Goal: Task Accomplishment & Management: Contribute content

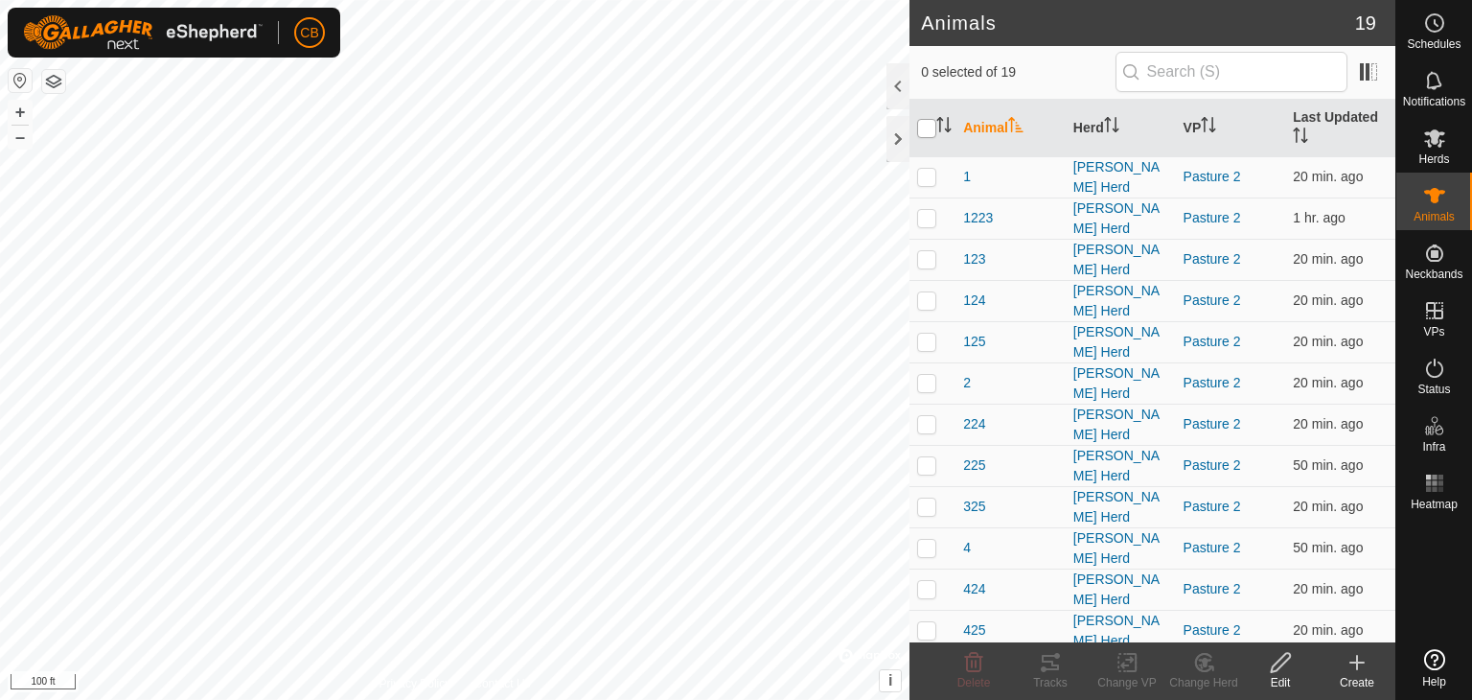
click at [928, 128] on input "checkbox" at bounding box center [926, 128] width 19 height 19
checkbox input "true"
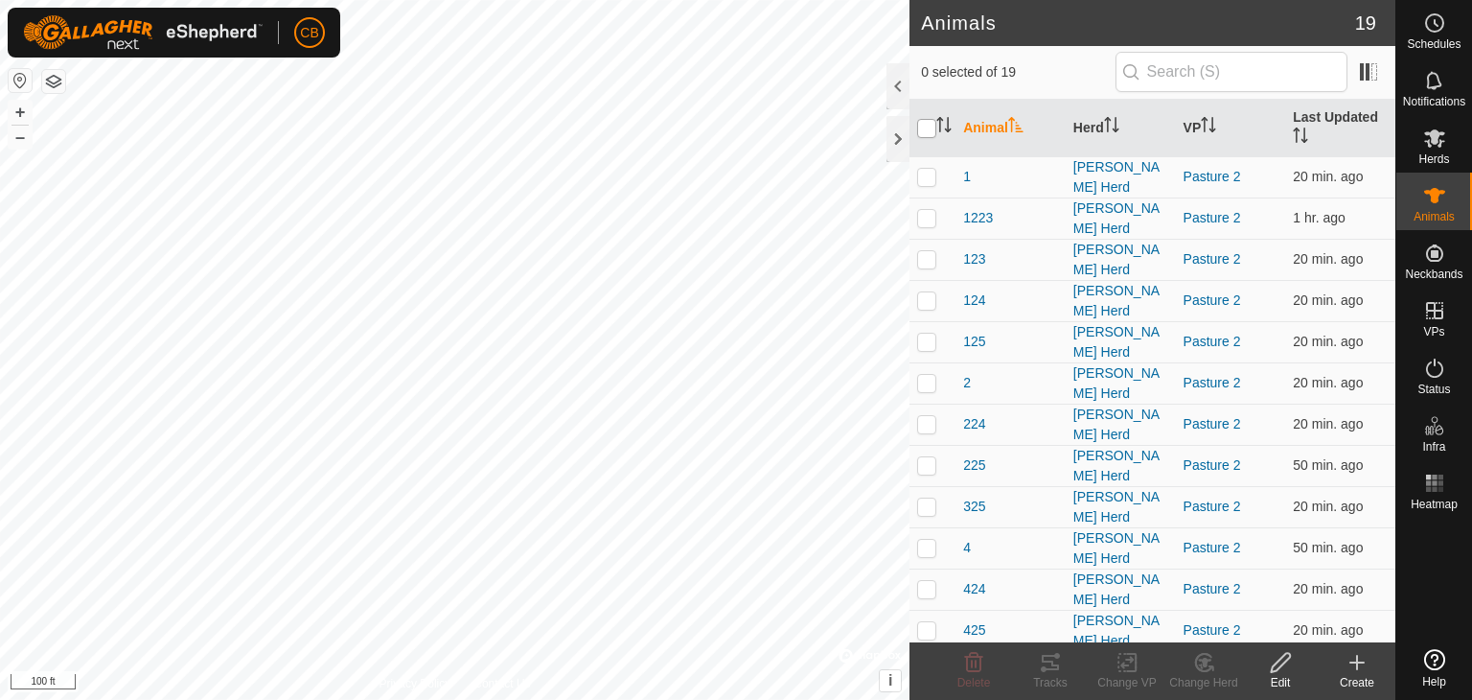
checkbox input "true"
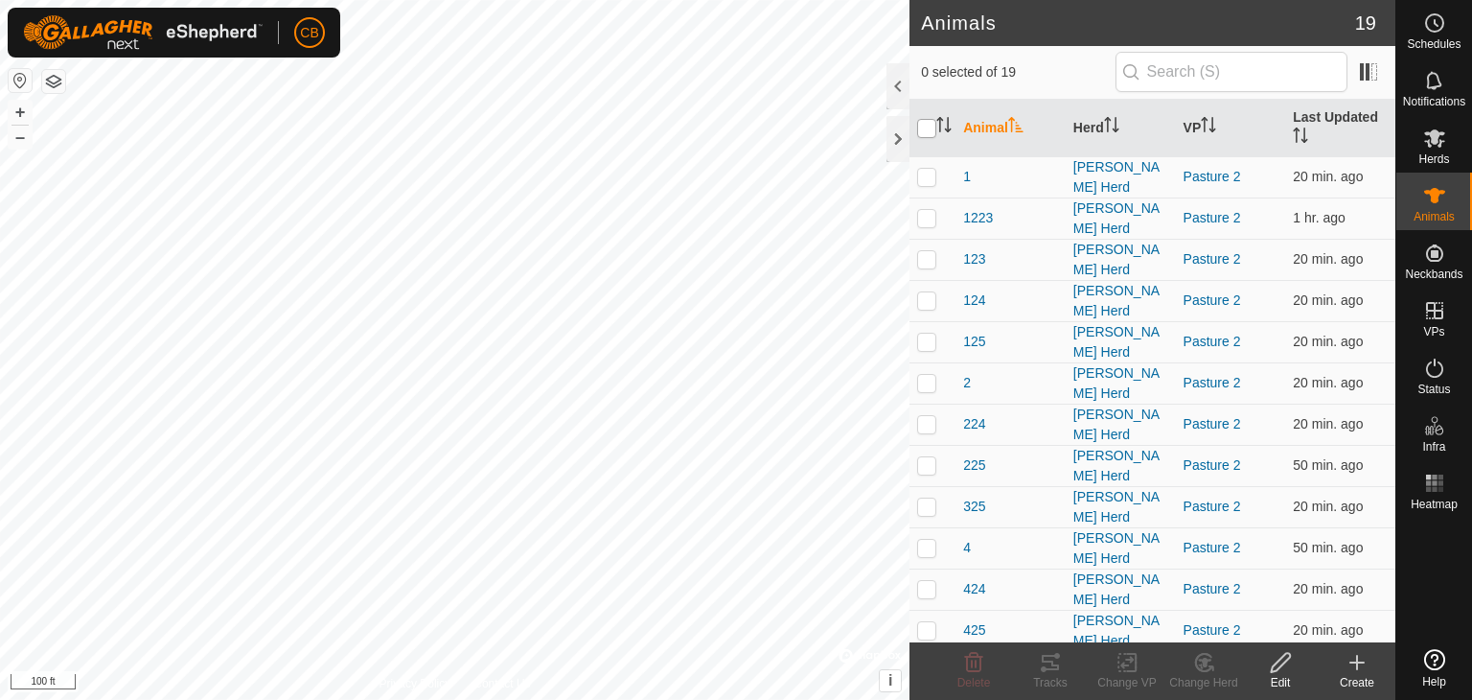
checkbox input "true"
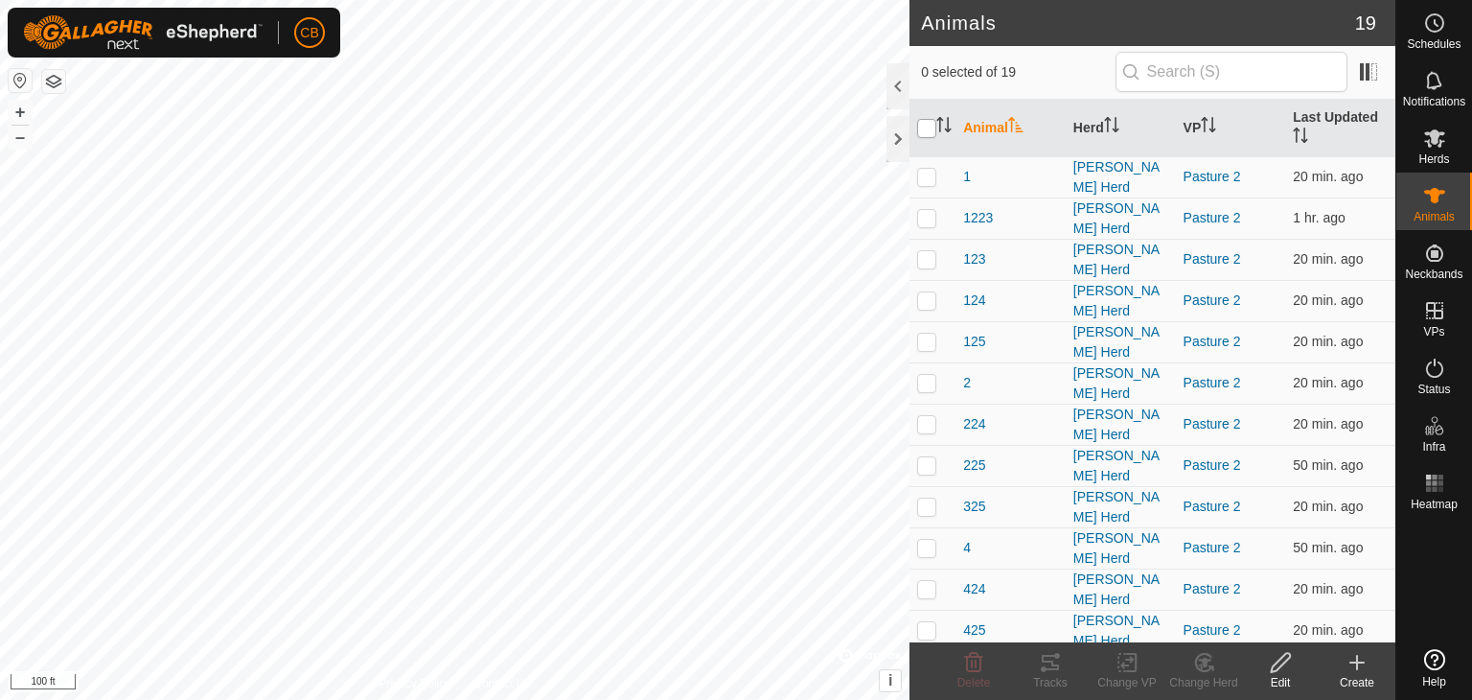
checkbox input "true"
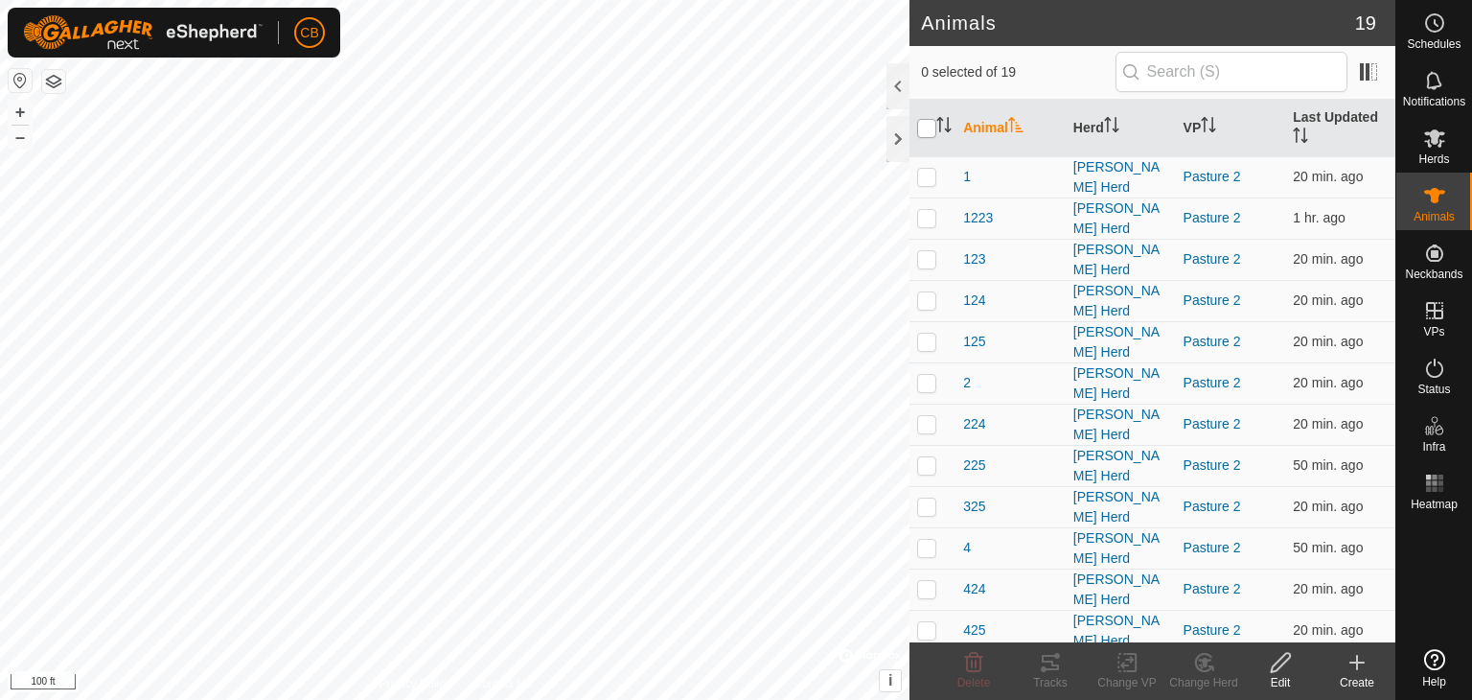
checkbox input "true"
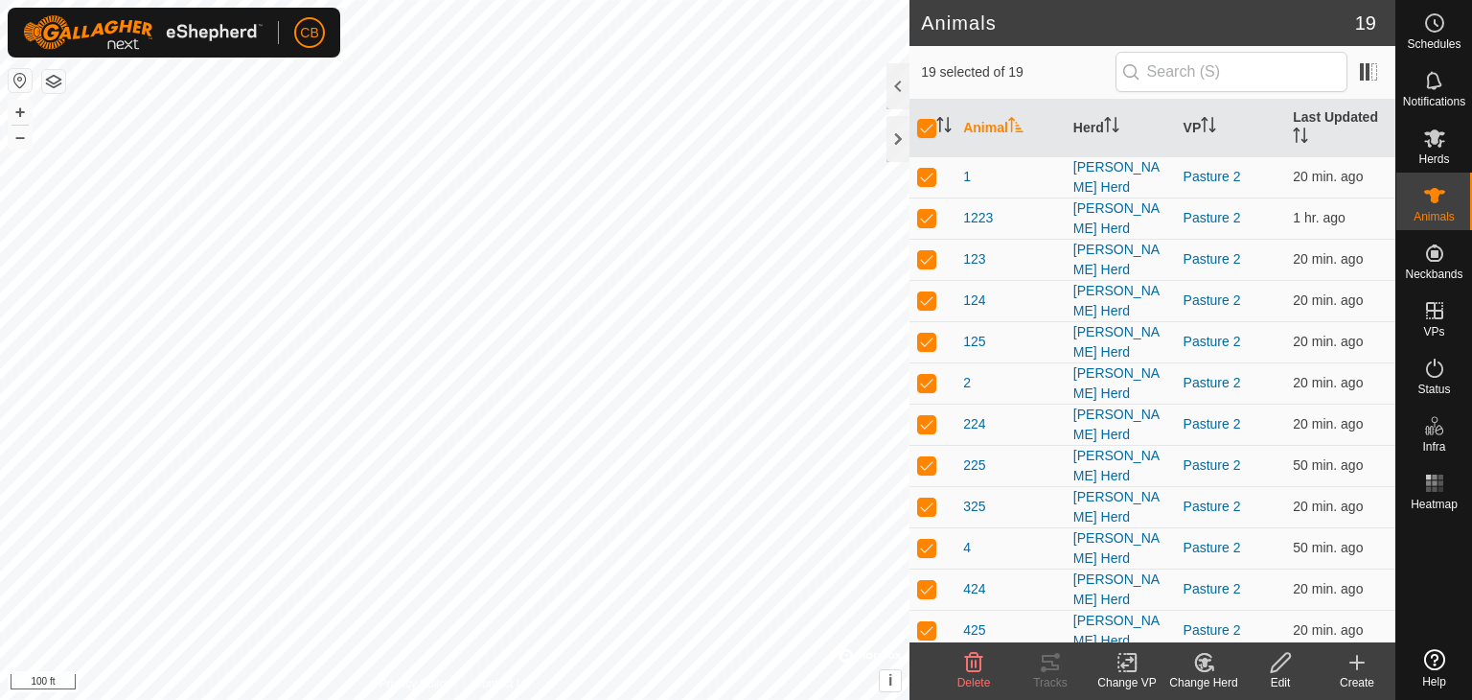
click at [1120, 663] on icon at bounding box center [1128, 662] width 24 height 23
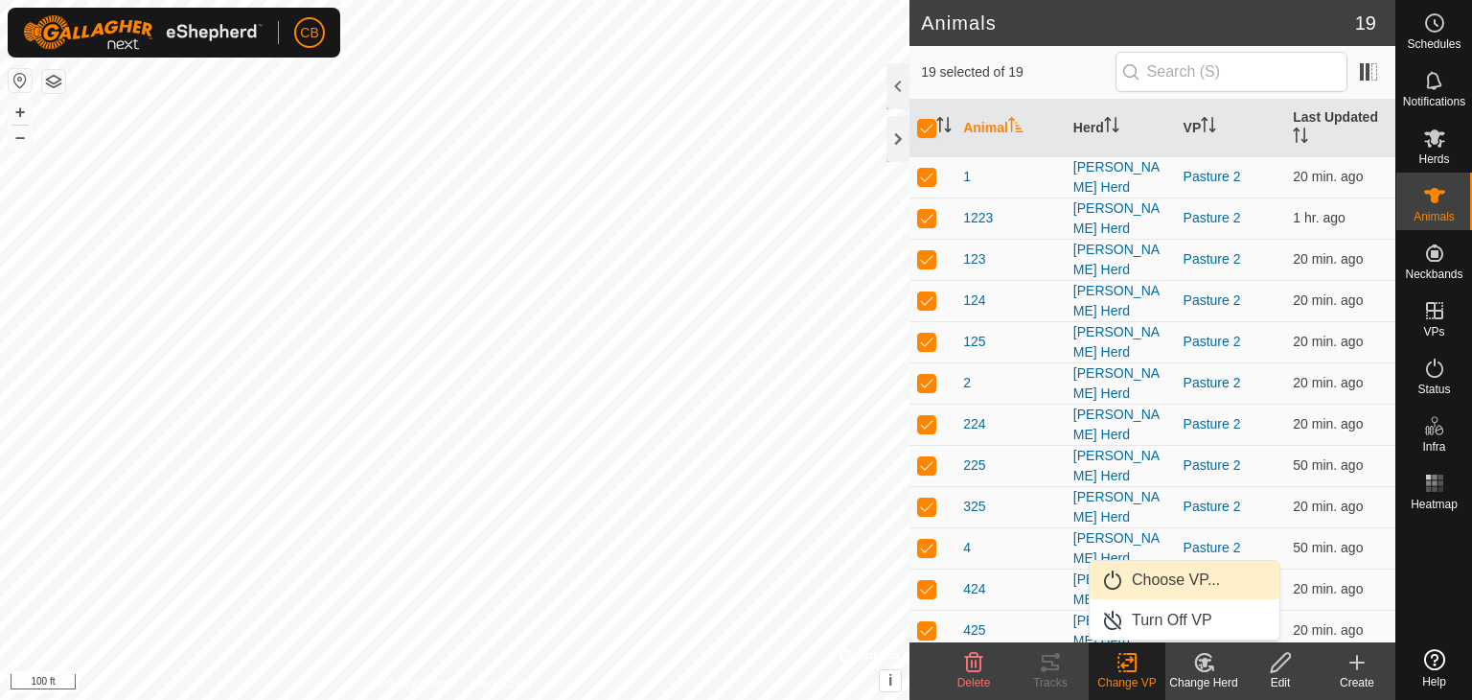
click at [1134, 585] on link "Choose VP..." at bounding box center [1185, 580] width 190 height 38
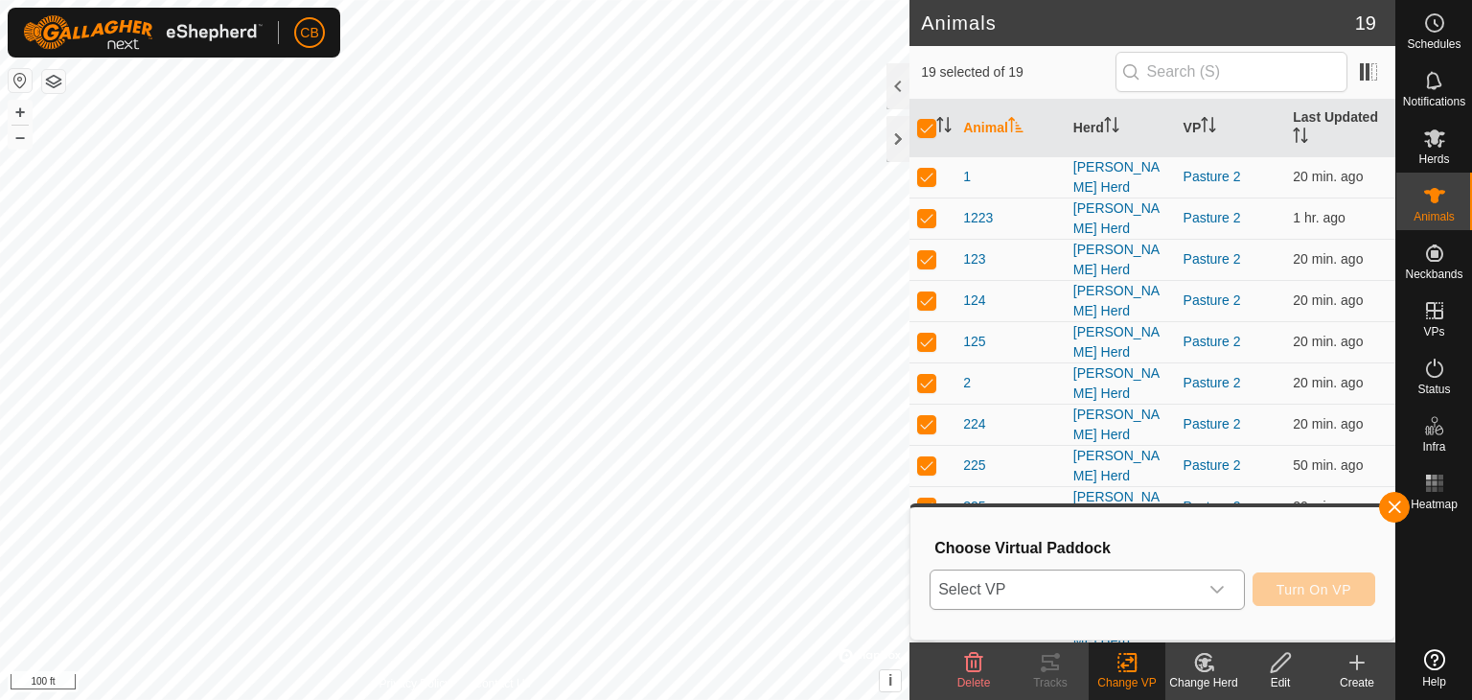
click at [1123, 587] on span "Select VP" at bounding box center [1064, 589] width 267 height 38
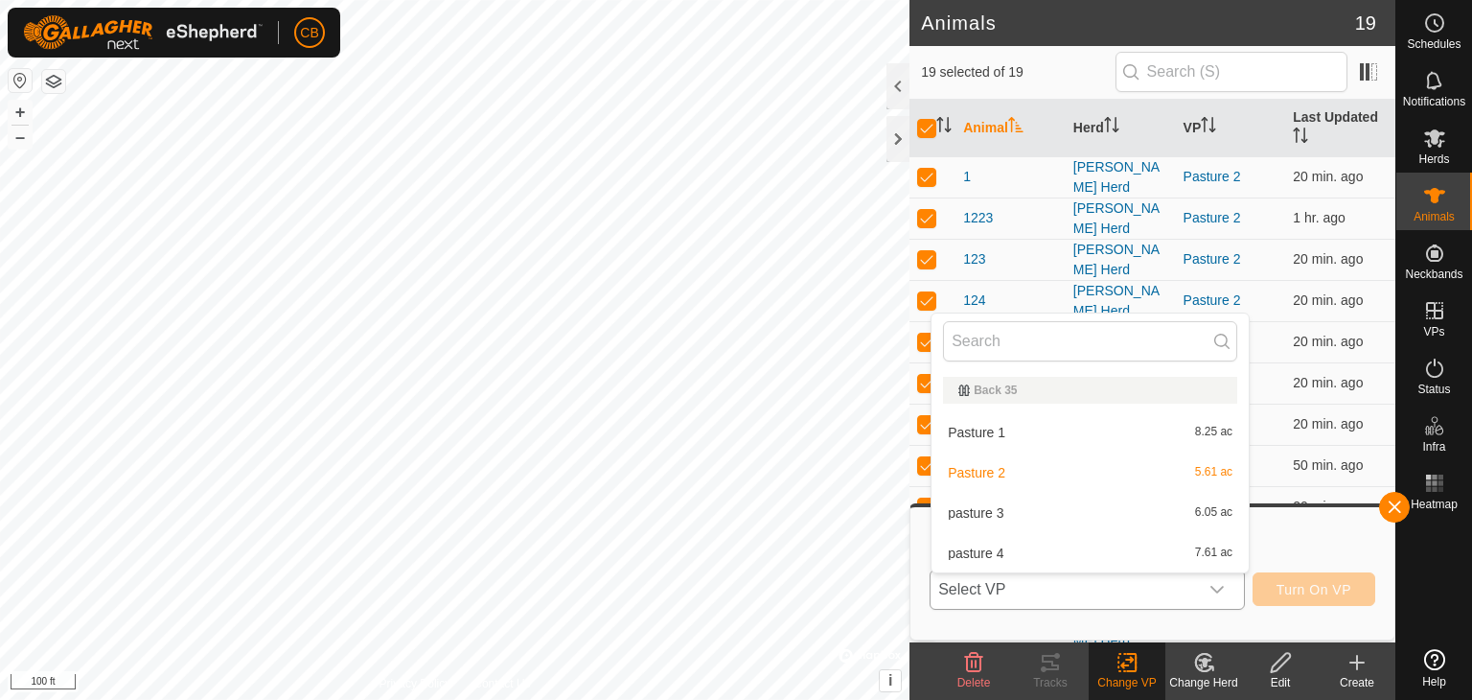
click at [1015, 506] on li "pasture 3 6.05 ac" at bounding box center [1090, 513] width 317 height 38
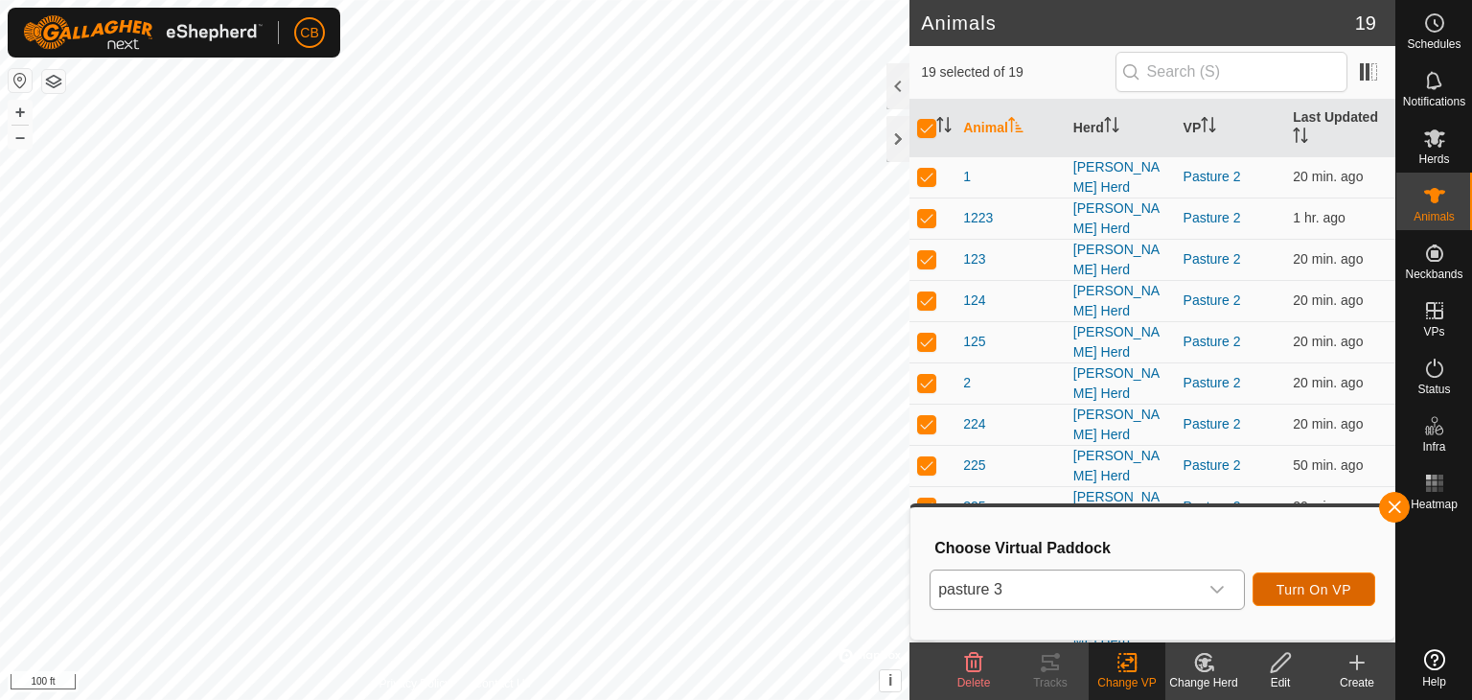
click at [1292, 585] on span "Turn On VP" at bounding box center [1314, 589] width 75 height 15
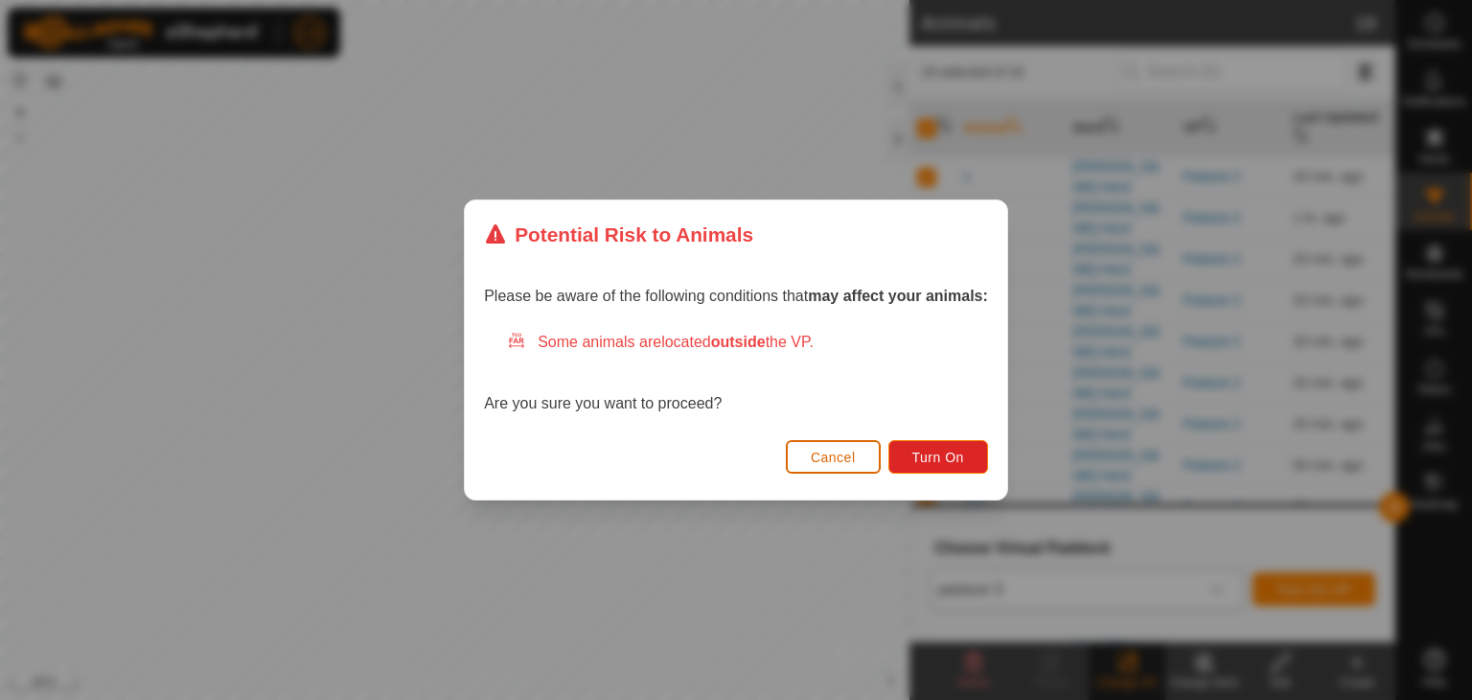
click at [799, 457] on button "Cancel" at bounding box center [833, 457] width 95 height 34
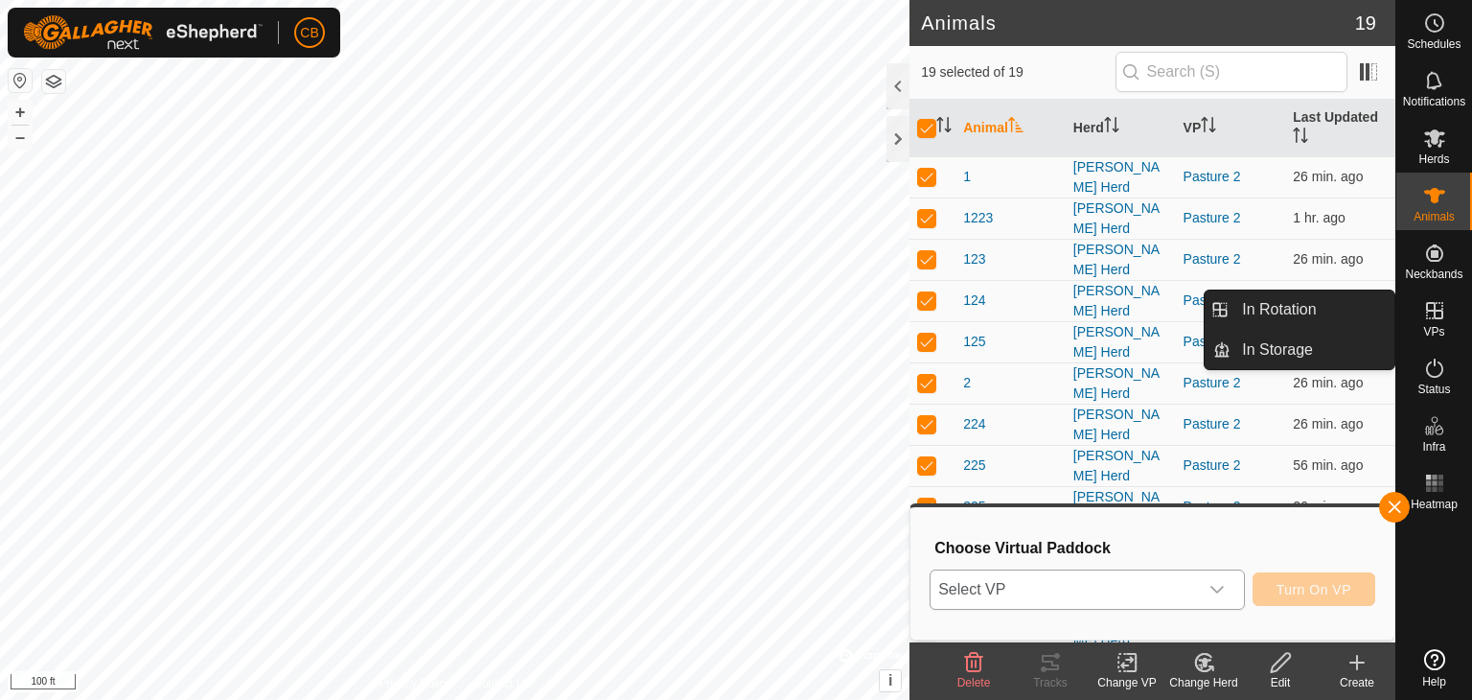
click at [1439, 326] on span "VPs" at bounding box center [1433, 332] width 21 height 12
click at [1284, 304] on link "In Rotation" at bounding box center [1313, 309] width 164 height 38
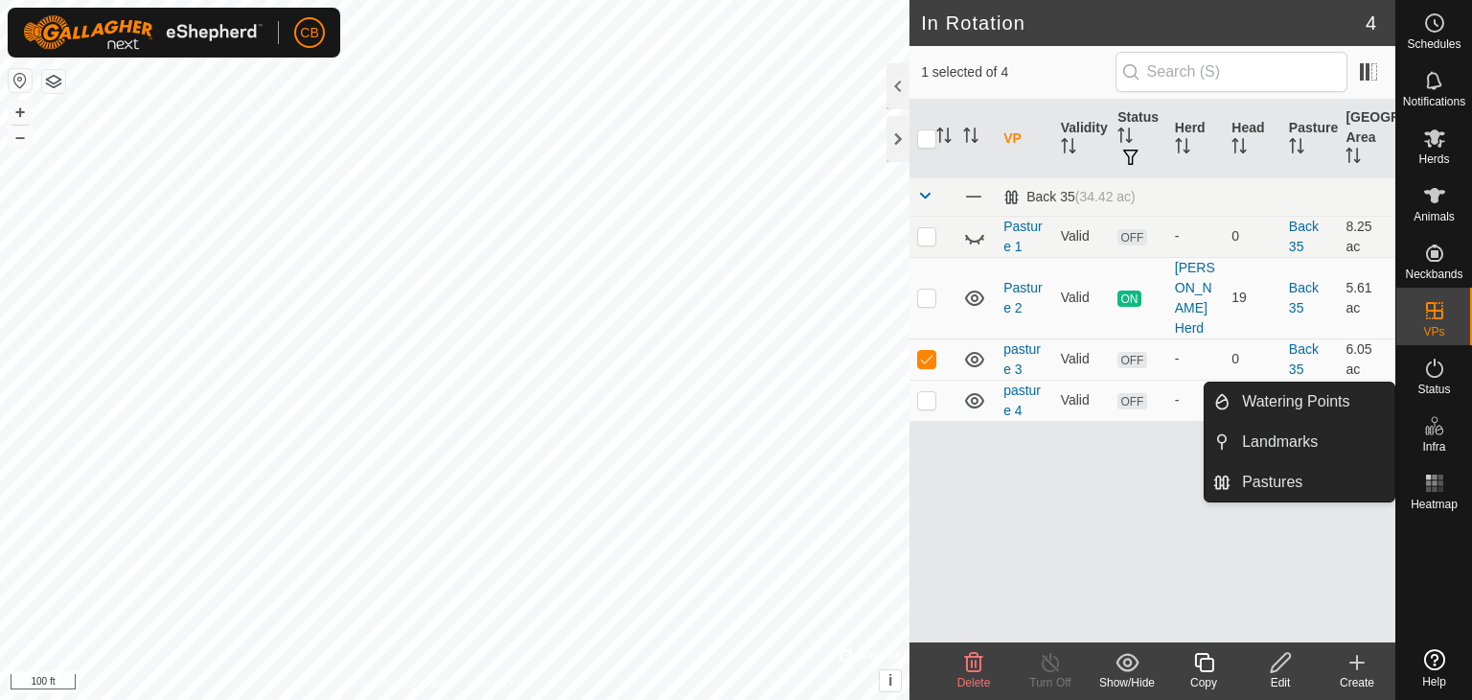
click at [1427, 426] on icon at bounding box center [1434, 425] width 23 height 23
click at [1267, 434] on link "Landmarks" at bounding box center [1313, 442] width 164 height 38
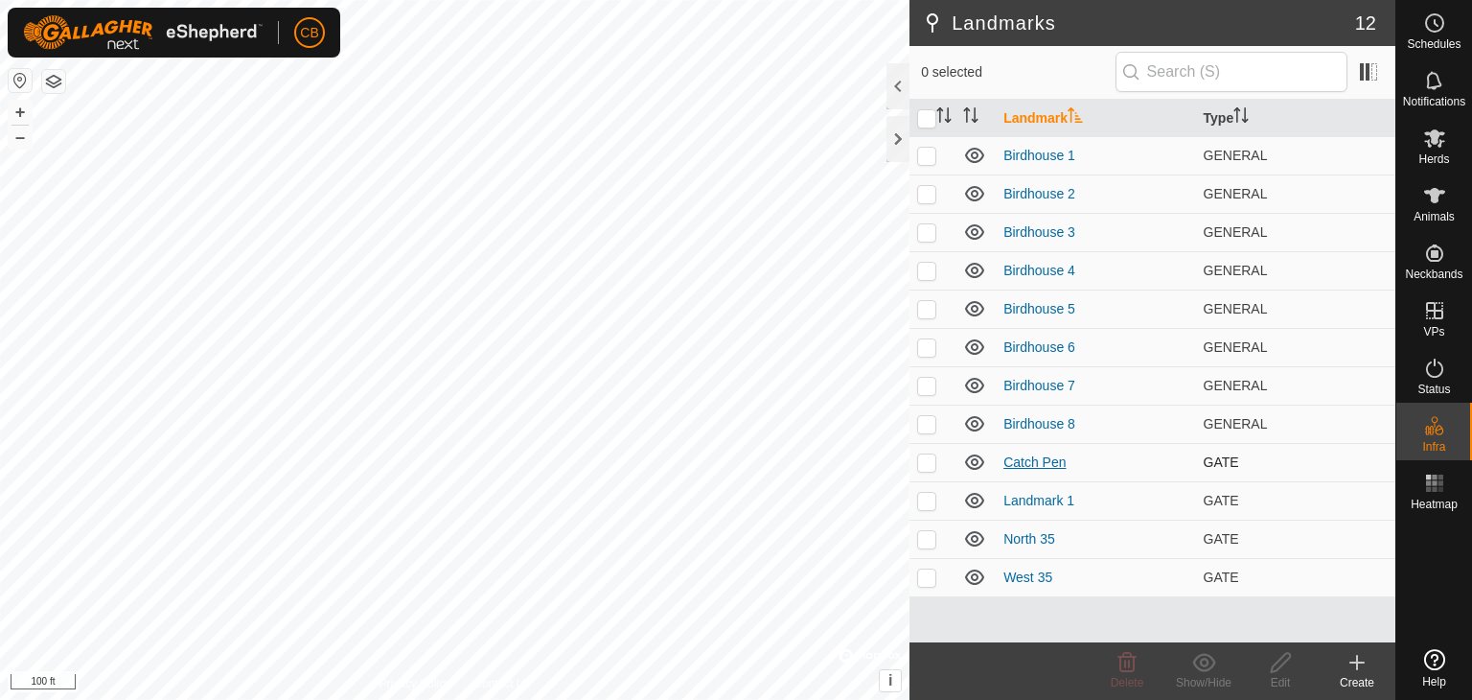
click at [1024, 464] on div "Landmarks 12 0 selected Landmark Type Birdhouse 1 GENERAL Birdhouse 2 GENERAL B…" at bounding box center [698, 350] width 1396 height 700
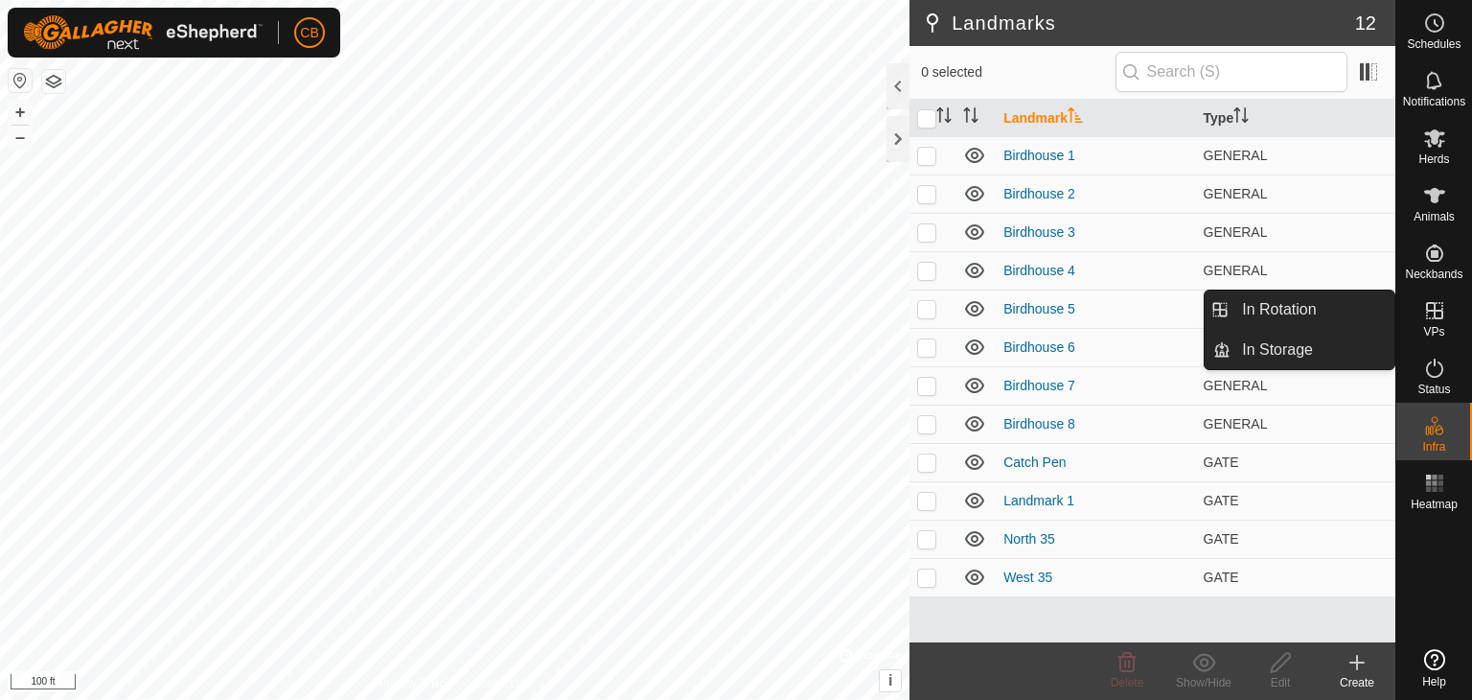
click at [1438, 320] on icon at bounding box center [1434, 310] width 23 height 23
click at [1340, 307] on link "In Rotation" at bounding box center [1313, 309] width 164 height 38
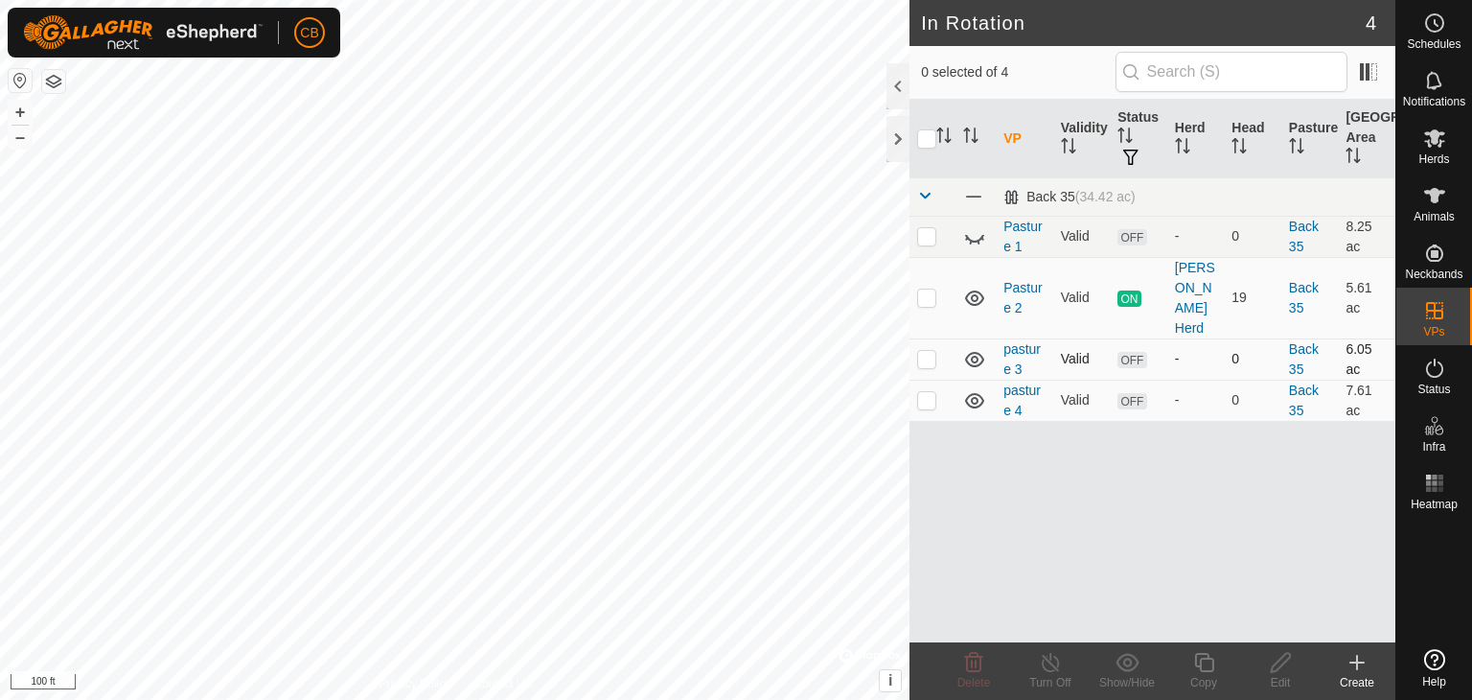
click at [923, 351] on p-checkbox at bounding box center [926, 358] width 19 height 15
checkbox input "true"
click at [935, 289] on p-tablecheckbox at bounding box center [926, 296] width 19 height 15
checkbox input "true"
click at [932, 351] on p-checkbox at bounding box center [926, 358] width 19 height 15
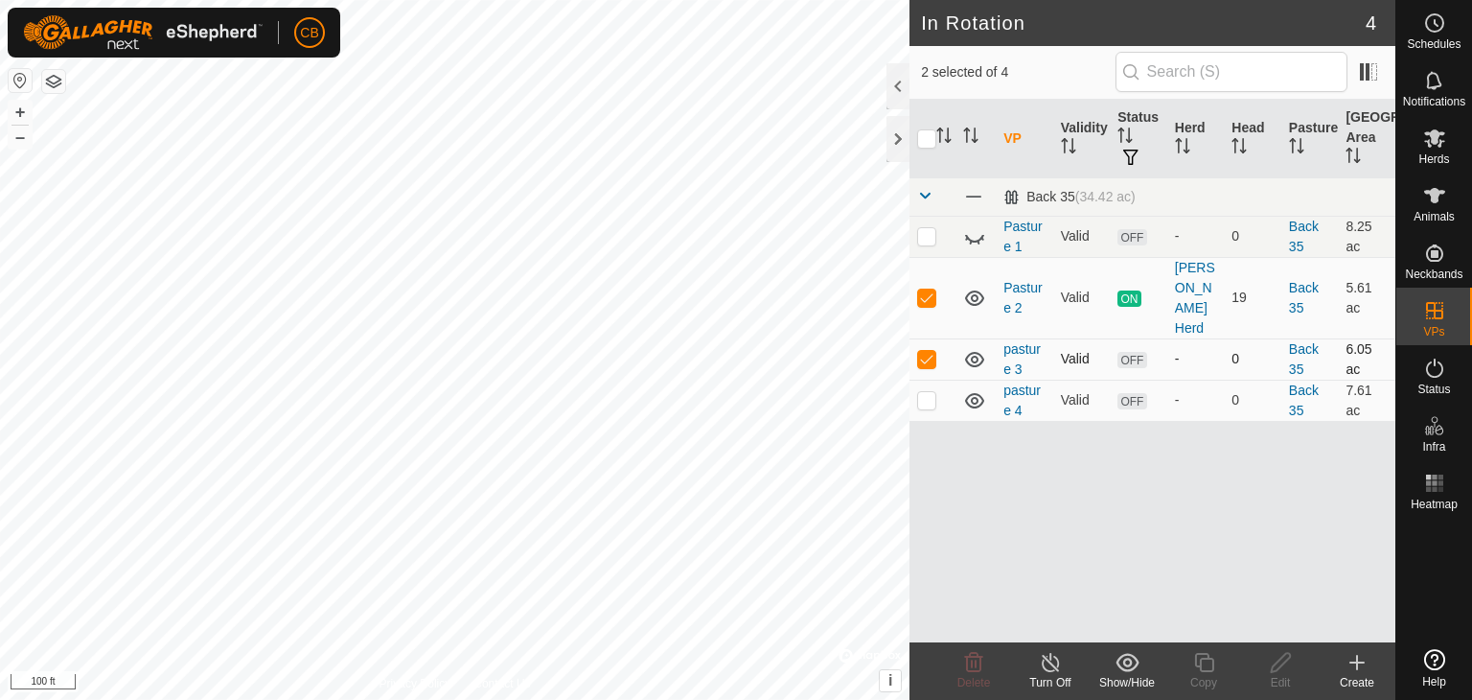
checkbox input "false"
click at [932, 289] on p-checkbox at bounding box center [926, 296] width 19 height 15
checkbox input "false"
click at [930, 351] on p-checkbox at bounding box center [926, 358] width 19 height 15
checkbox input "true"
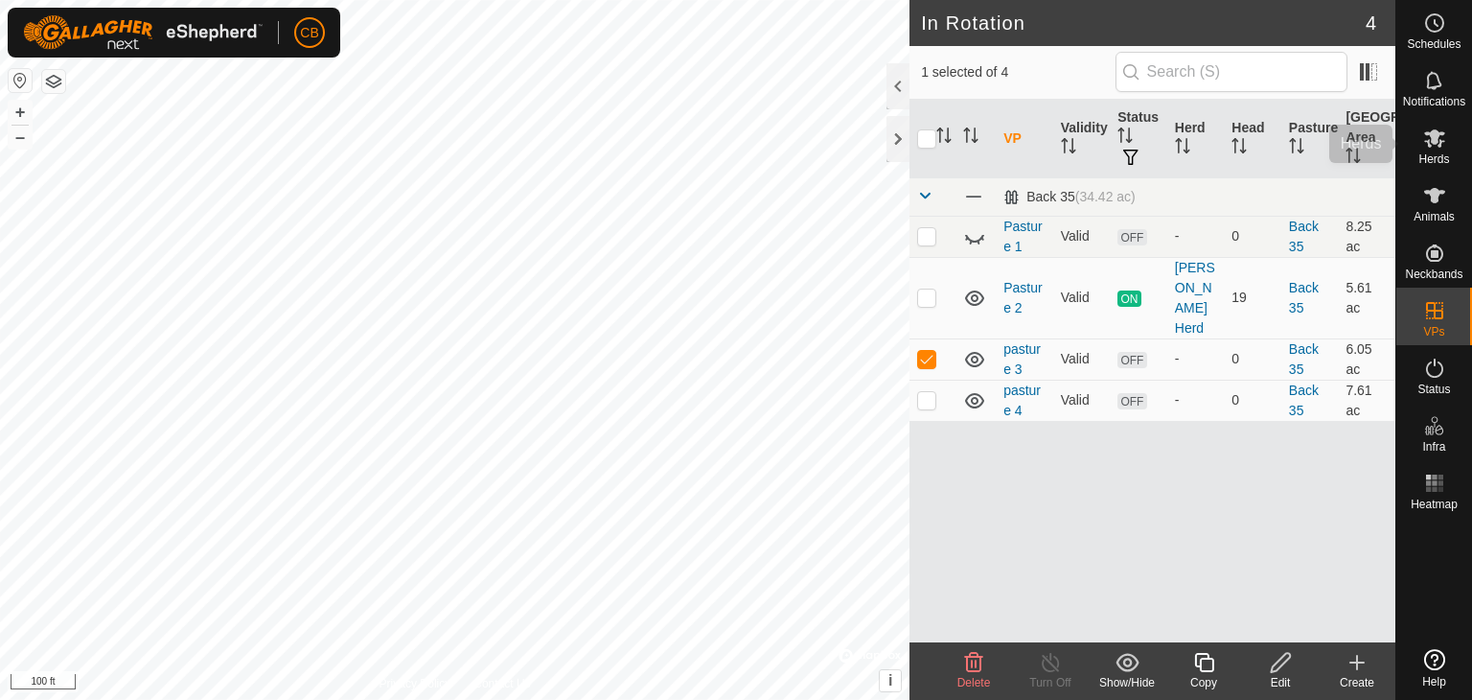
click at [1438, 153] on span "Herds" at bounding box center [1434, 159] width 31 height 12
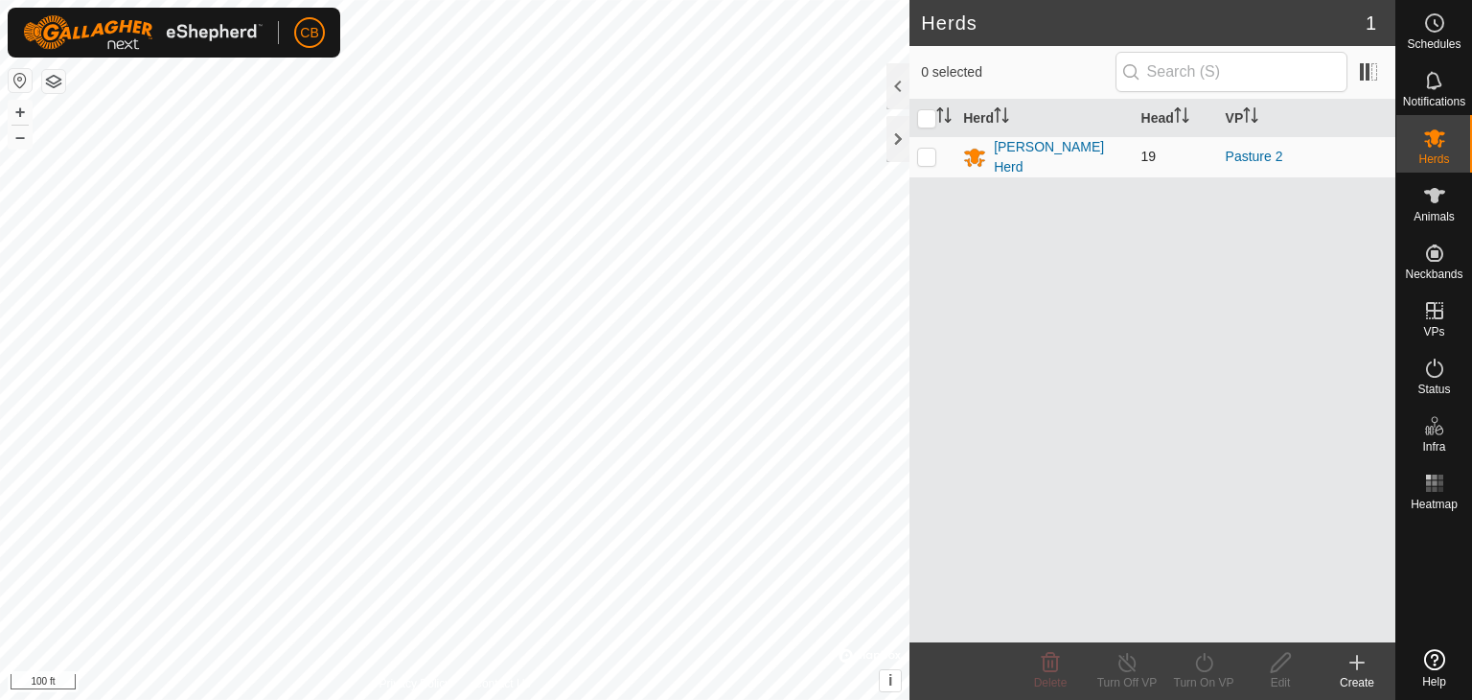
click at [934, 152] on p-checkbox at bounding box center [926, 156] width 19 height 15
checkbox input "true"
click at [1207, 667] on icon at bounding box center [1204, 662] width 24 height 23
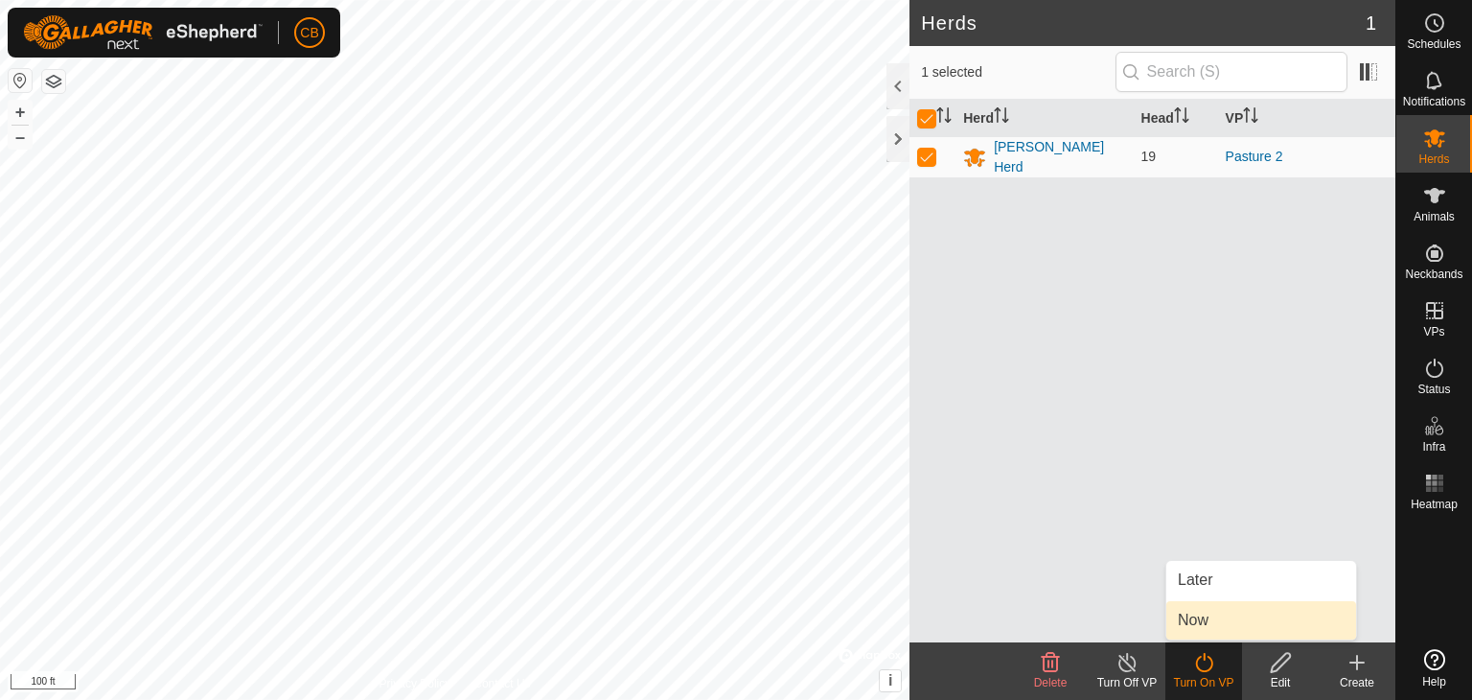
click at [1202, 621] on link "Now" at bounding box center [1261, 620] width 190 height 38
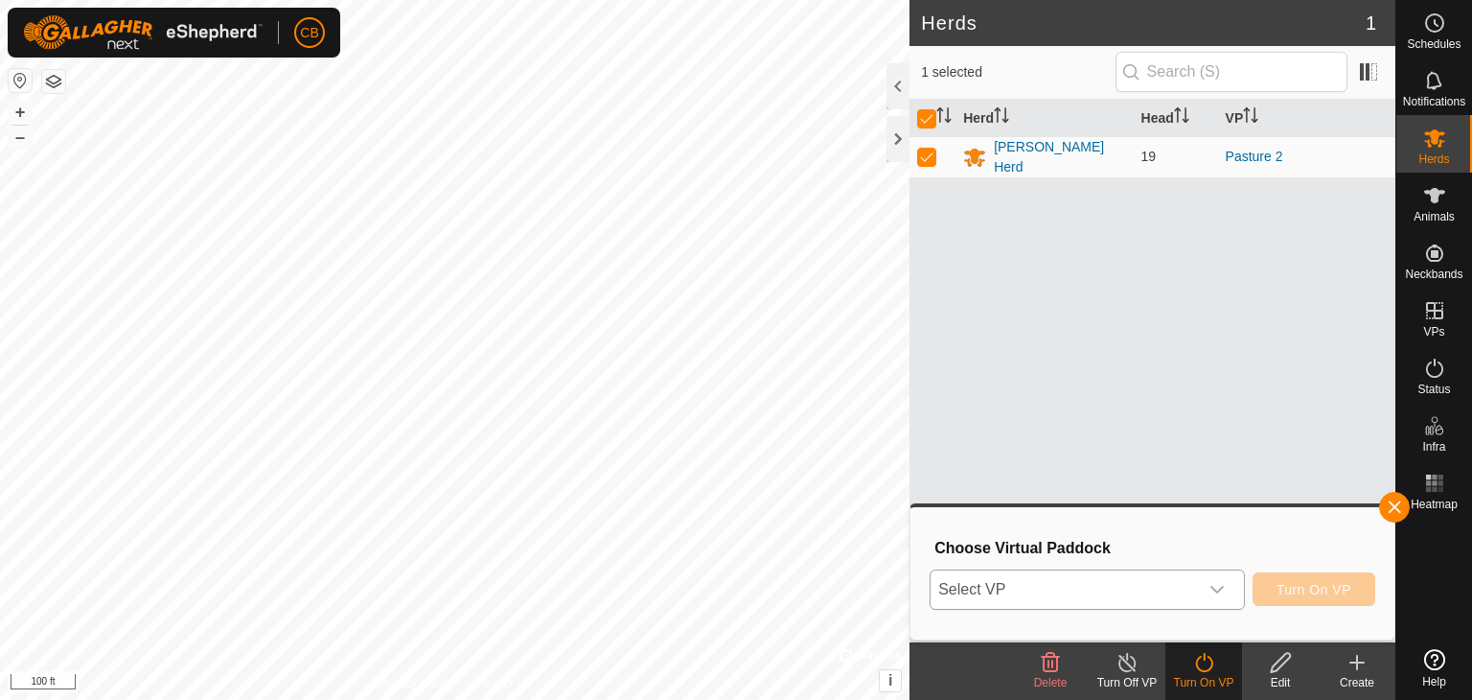
click at [1142, 582] on span "Select VP" at bounding box center [1064, 589] width 267 height 38
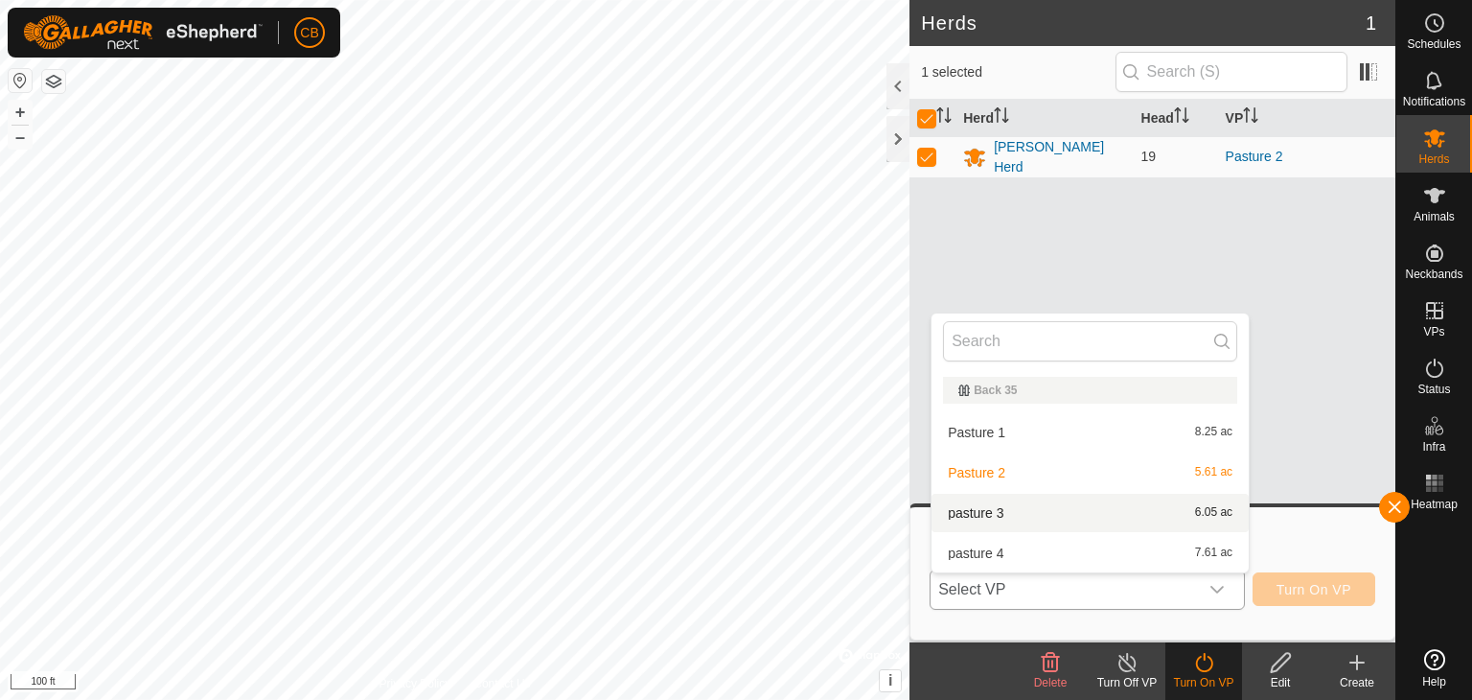
click at [1047, 515] on li "pasture 3 6.05 ac" at bounding box center [1090, 513] width 317 height 38
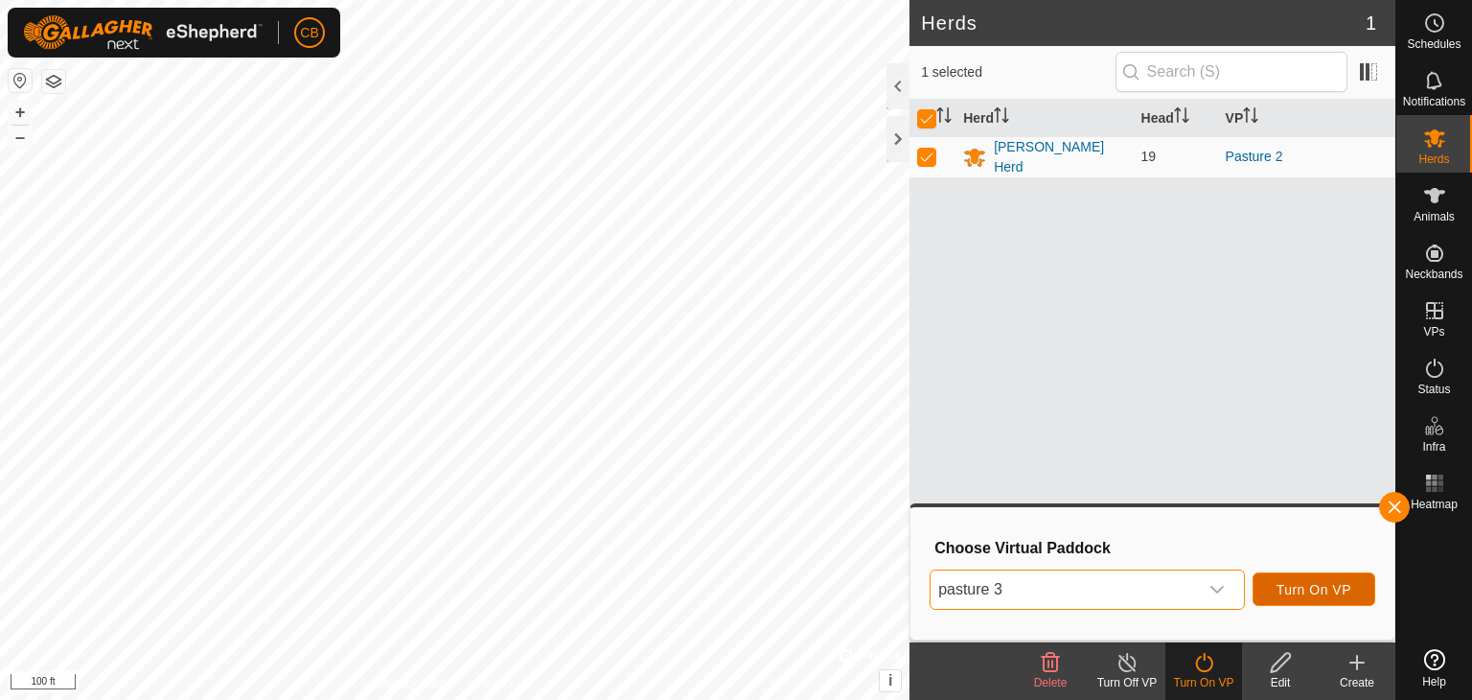
click at [1304, 590] on span "Turn On VP" at bounding box center [1314, 589] width 75 height 15
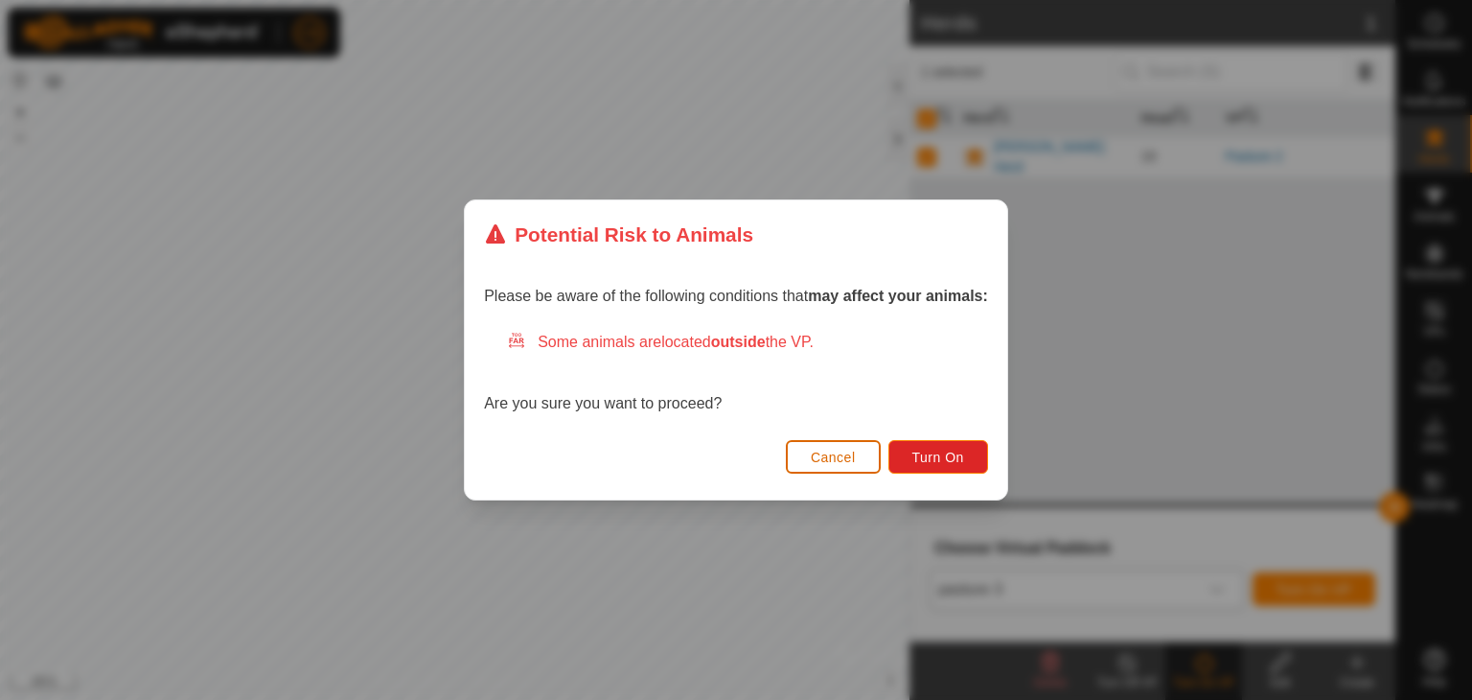
click at [833, 459] on span "Cancel" at bounding box center [833, 457] width 45 height 15
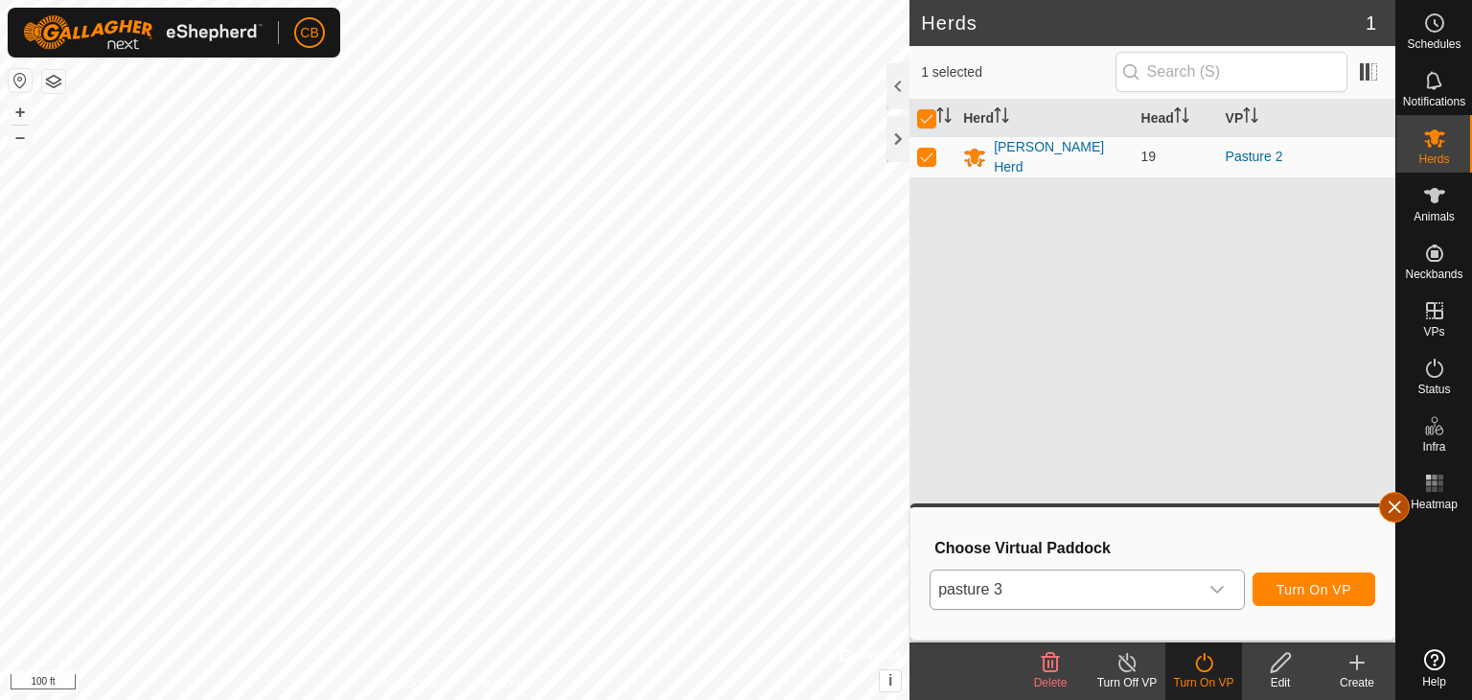
click at [1392, 504] on button "button" at bounding box center [1394, 507] width 31 height 31
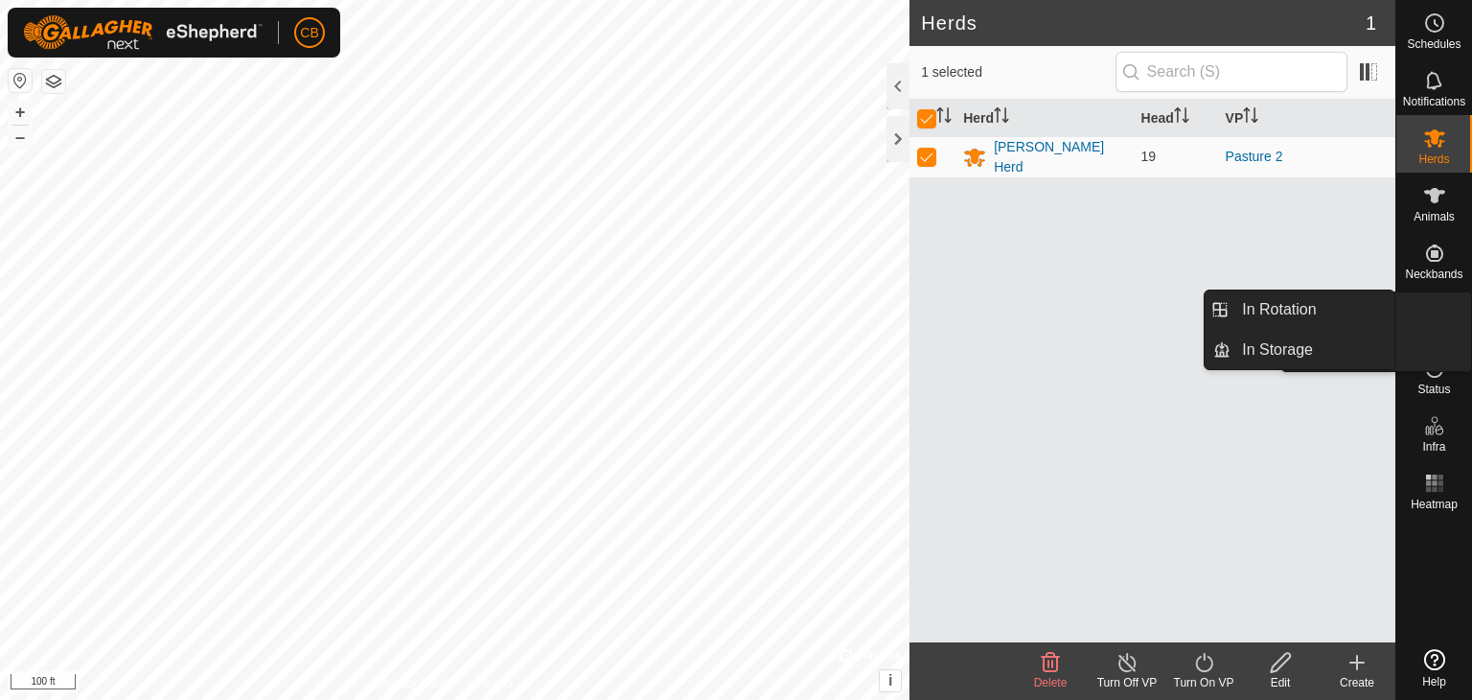
click at [1435, 301] on icon at bounding box center [1434, 310] width 23 height 23
click at [1304, 301] on link "In Rotation" at bounding box center [1313, 309] width 164 height 38
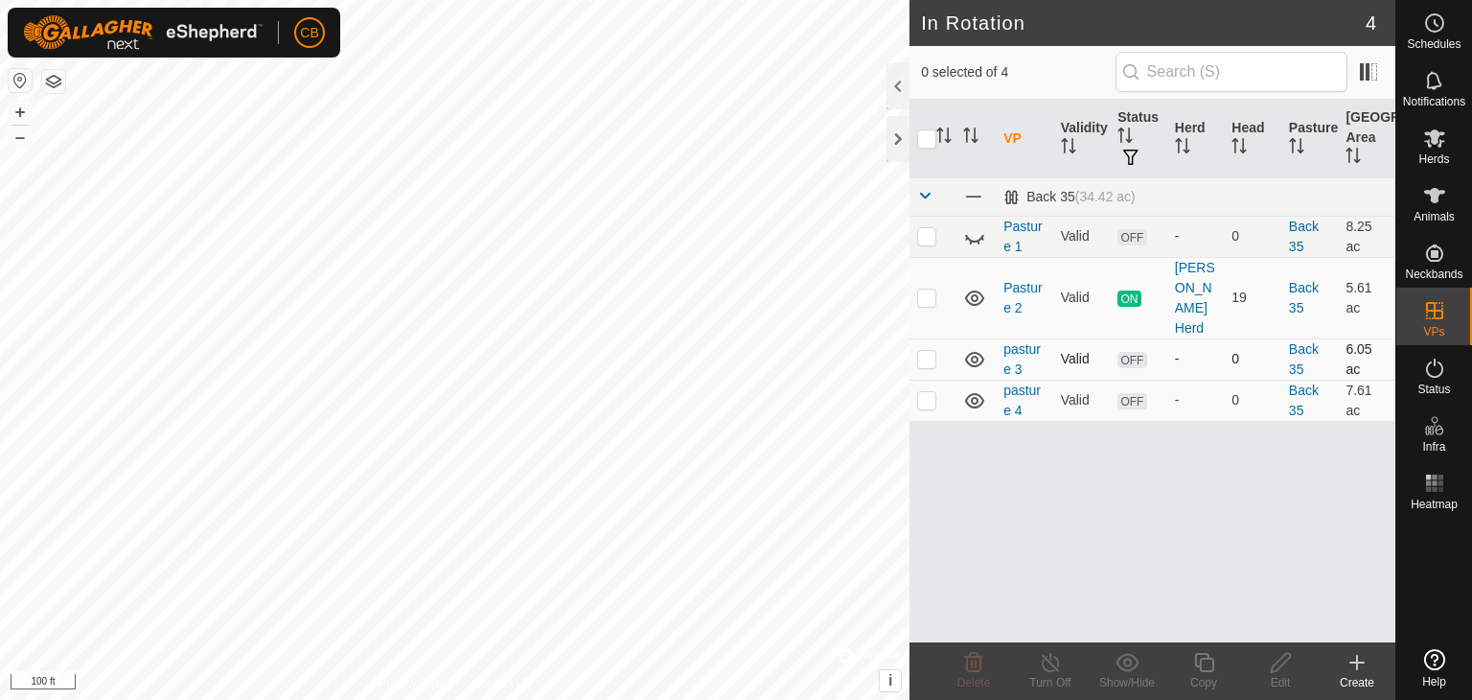
click at [935, 351] on p-tablecheckbox at bounding box center [926, 358] width 19 height 15
checkbox input "true"
click at [1280, 660] on icon at bounding box center [1281, 662] width 24 height 23
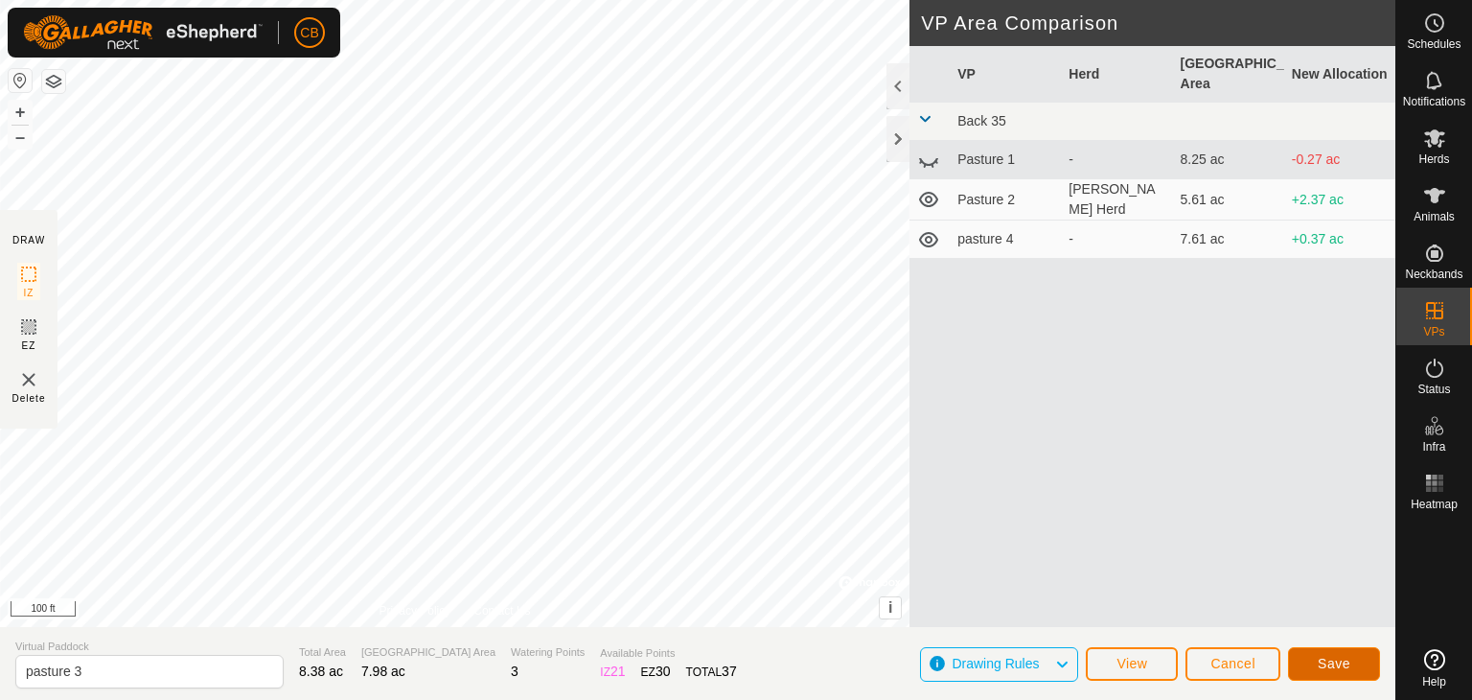
click at [1320, 663] on span "Save" at bounding box center [1334, 663] width 33 height 15
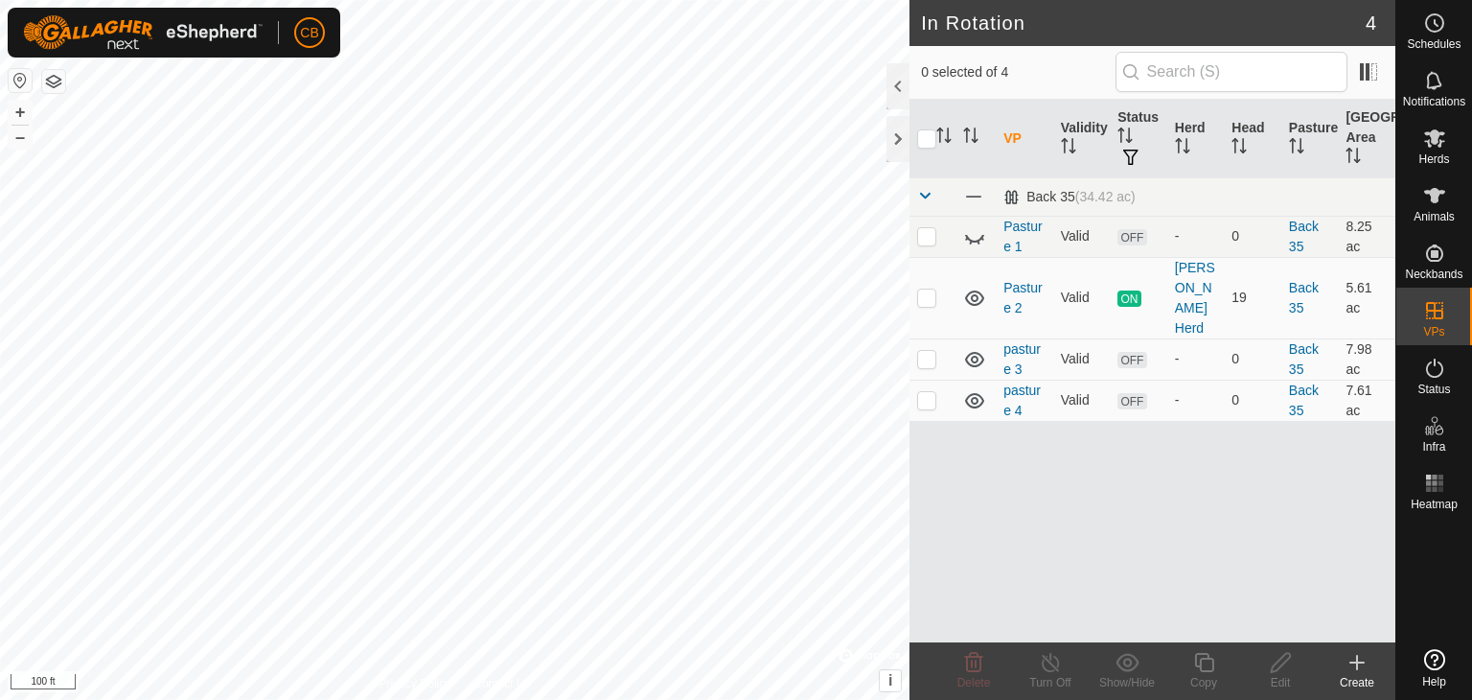
checkbox input "true"
checkbox input "false"
checkbox input "true"
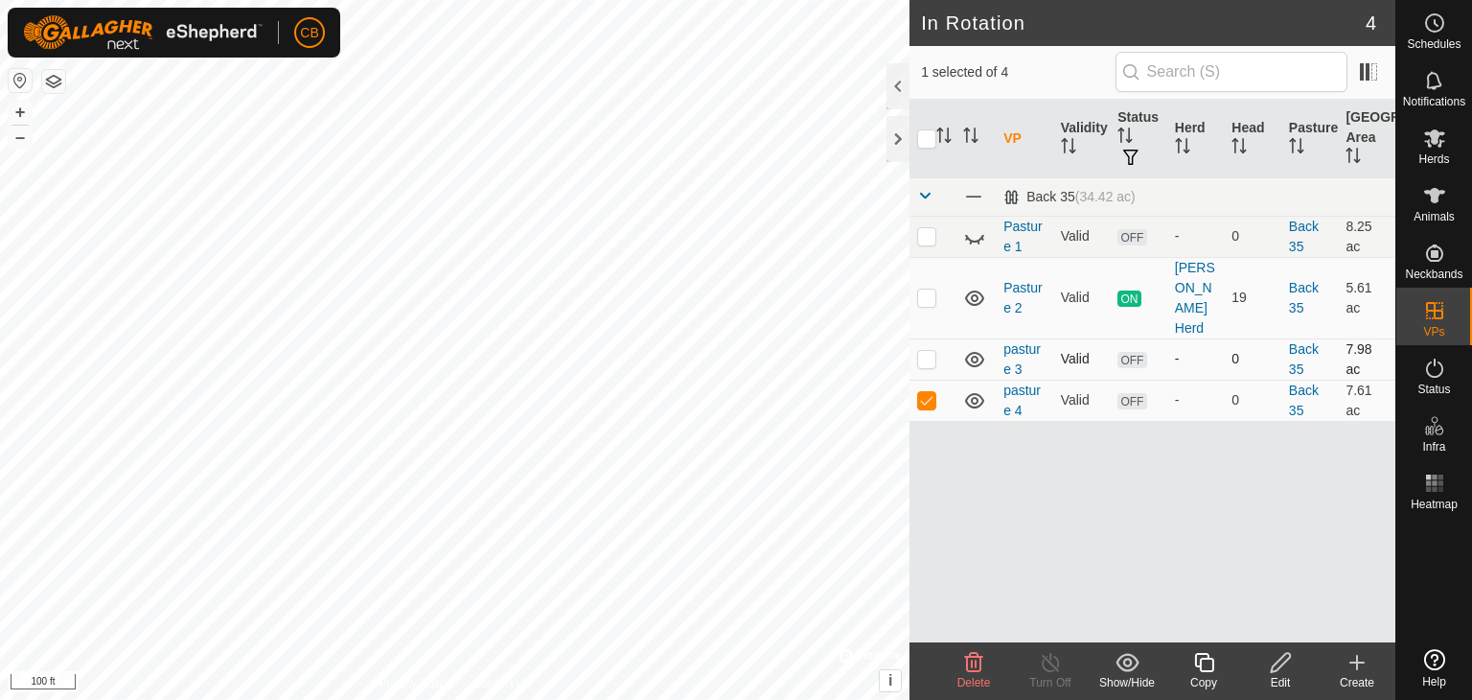
click at [926, 351] on p-checkbox at bounding box center [926, 358] width 19 height 15
checkbox input "true"
click at [928, 392] on p-checkbox at bounding box center [926, 399] width 19 height 15
checkbox input "false"
click at [1432, 158] on span "Herds" at bounding box center [1434, 159] width 31 height 12
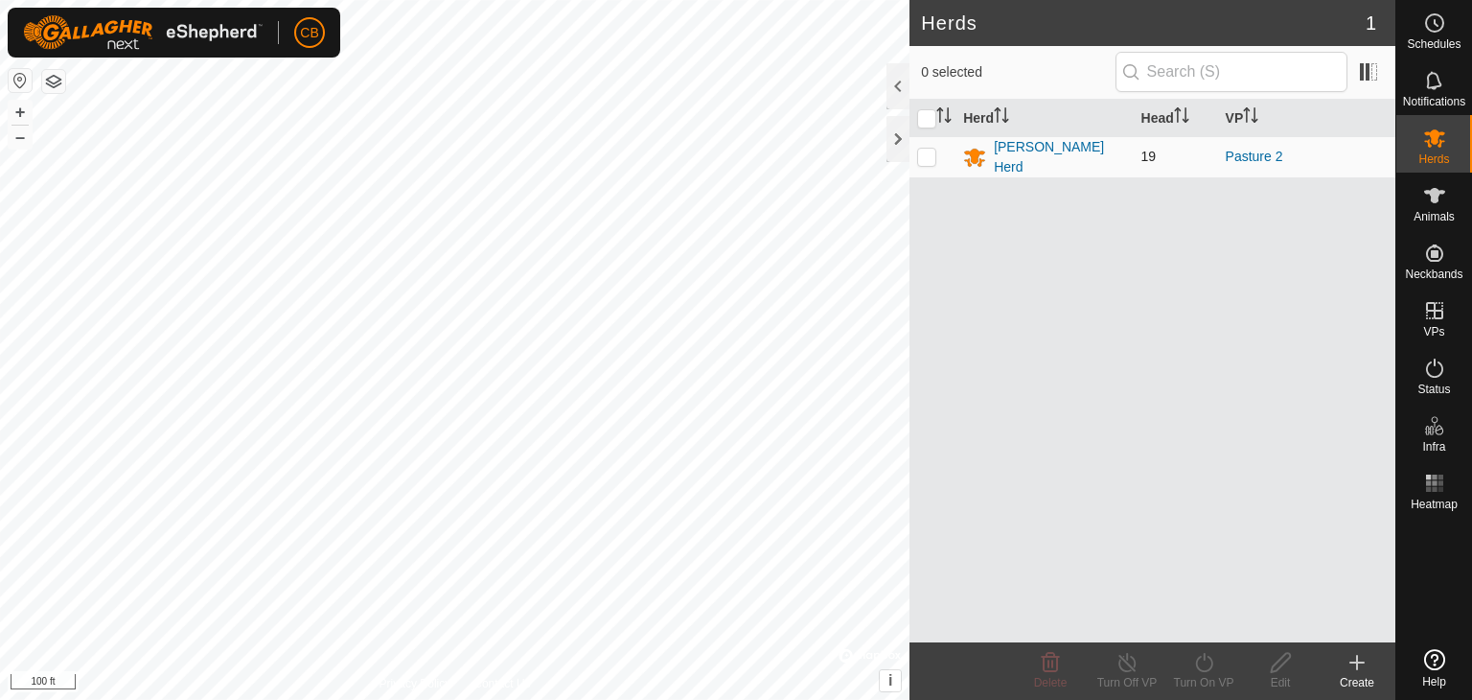
click at [917, 151] on p-checkbox at bounding box center [926, 156] width 19 height 15
checkbox input "true"
click at [1201, 662] on icon at bounding box center [1204, 662] width 24 height 23
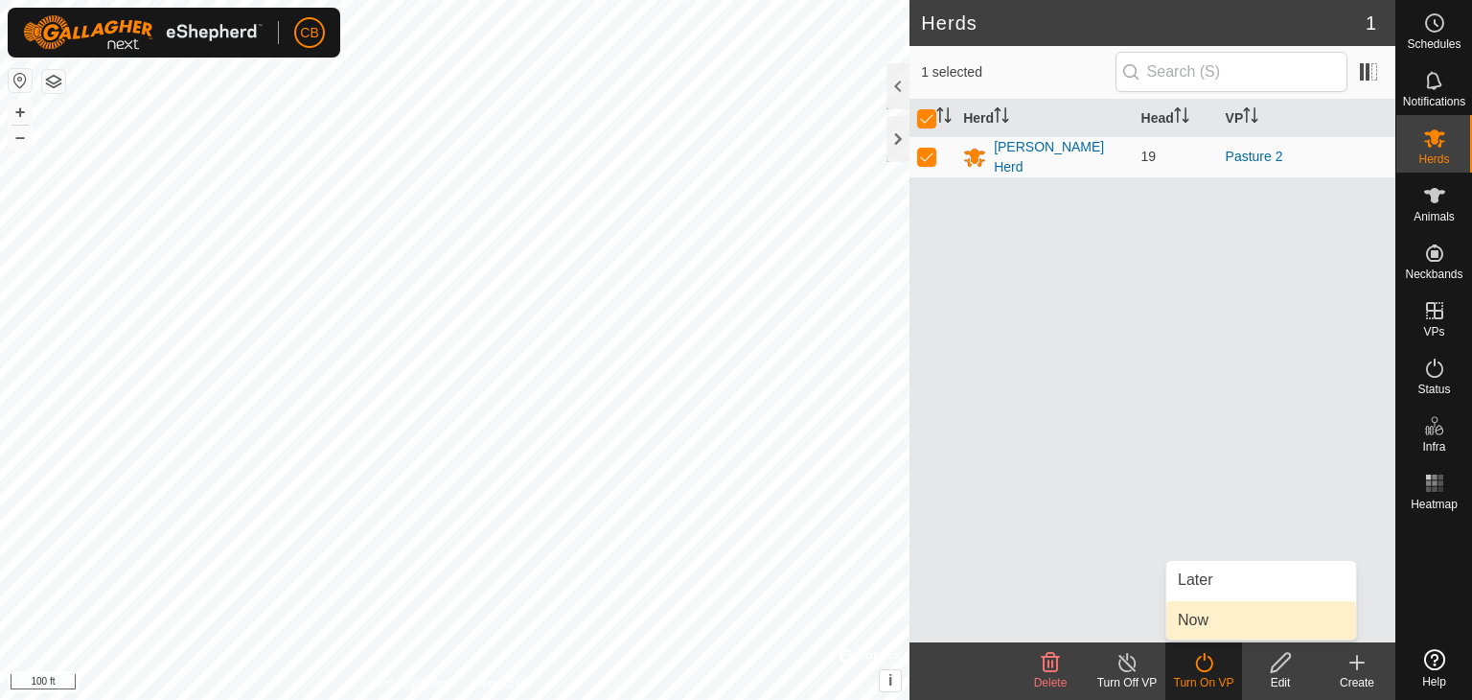
click at [1211, 615] on link "Now" at bounding box center [1261, 620] width 190 height 38
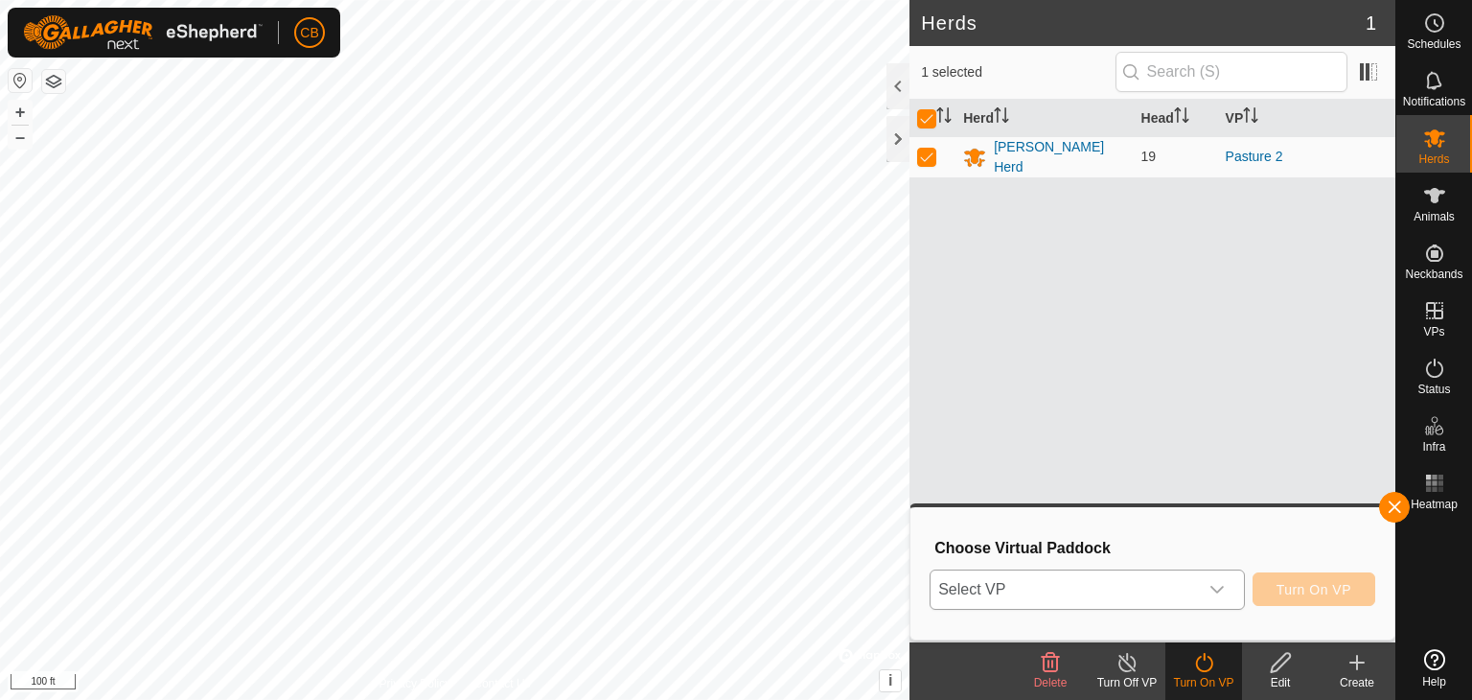
click at [1196, 572] on span "Select VP" at bounding box center [1064, 589] width 267 height 38
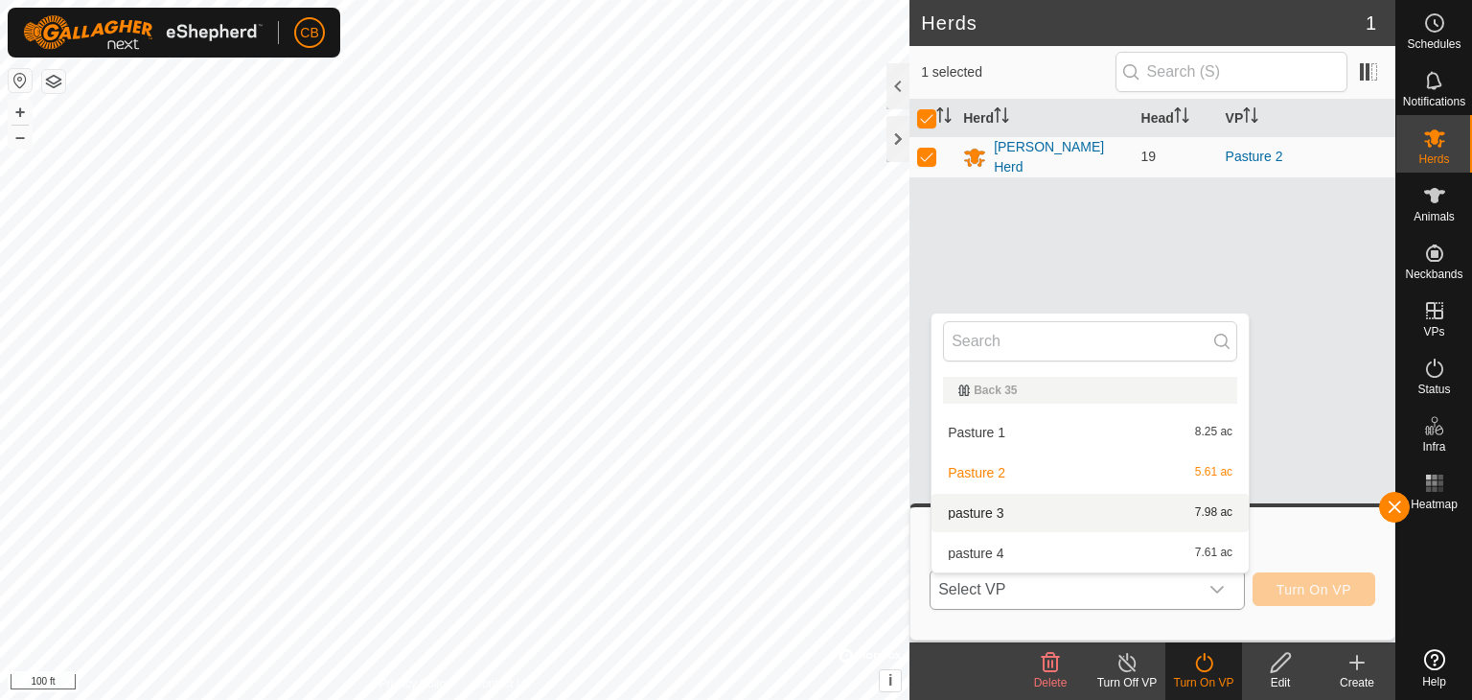
click at [1021, 520] on li "pasture 3 7.98 ac" at bounding box center [1090, 513] width 317 height 38
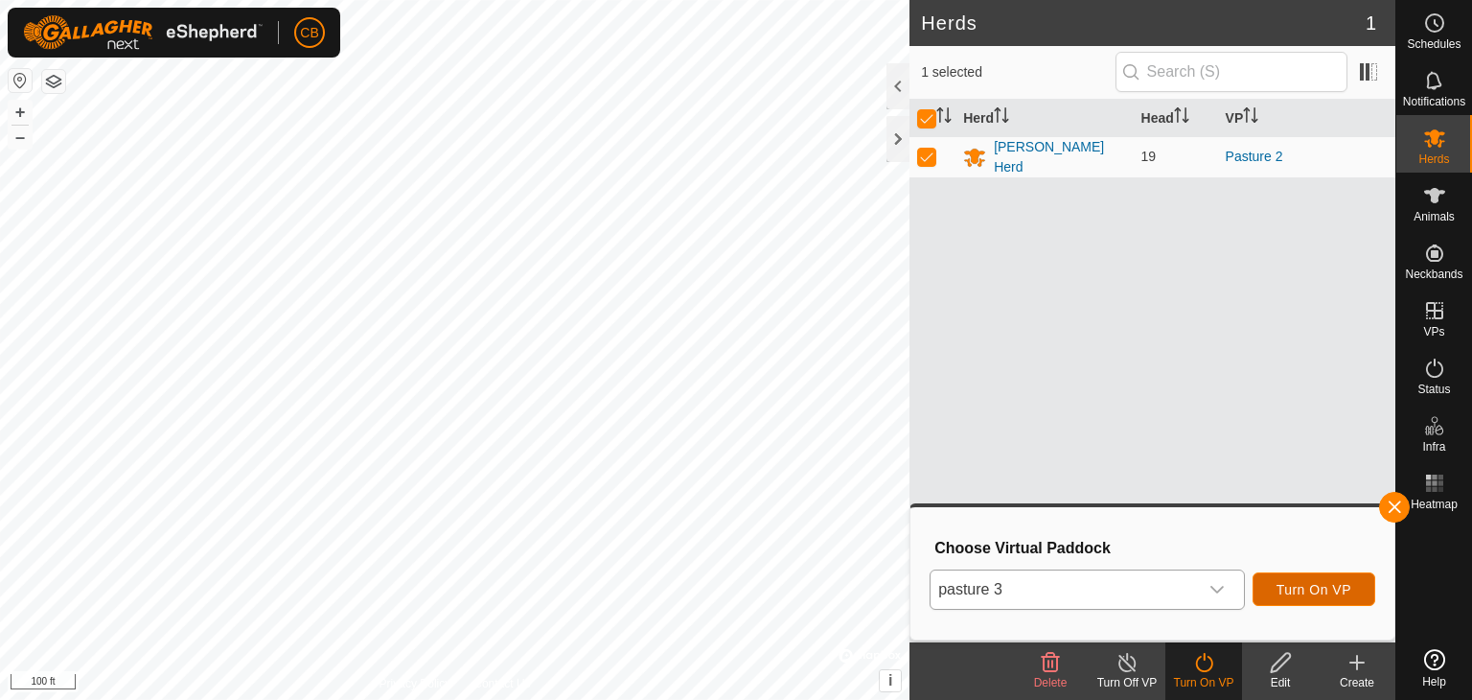
click at [1317, 589] on span "Turn On VP" at bounding box center [1314, 589] width 75 height 15
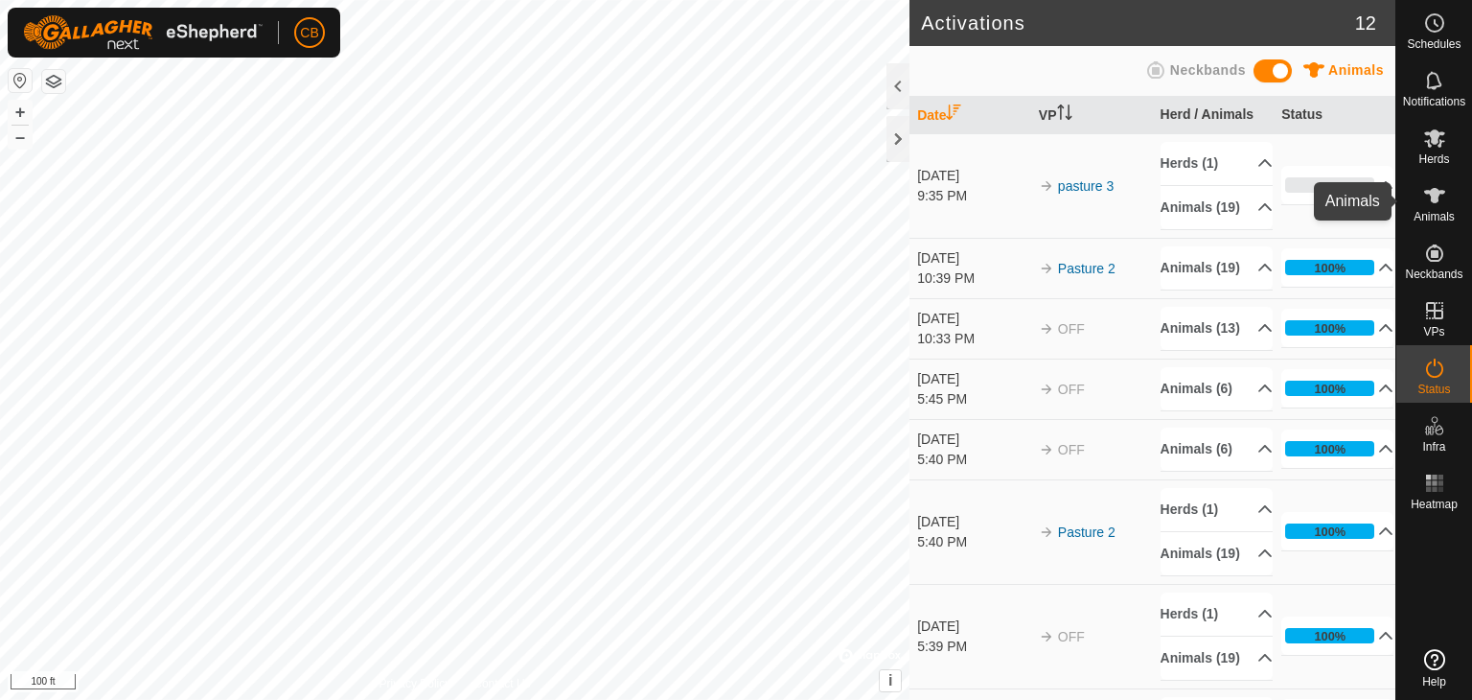
click at [1445, 189] on icon at bounding box center [1434, 195] width 23 height 23
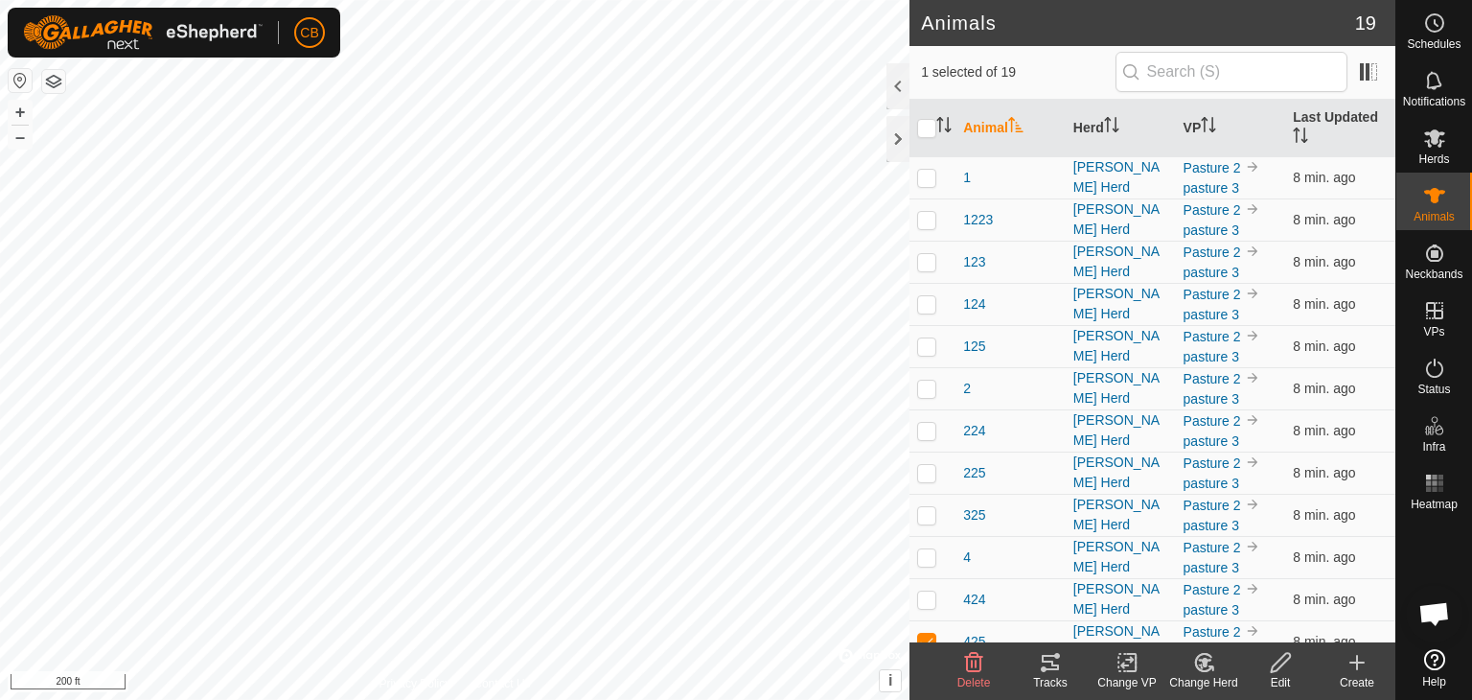
click at [1055, 661] on icon at bounding box center [1050, 662] width 23 height 23
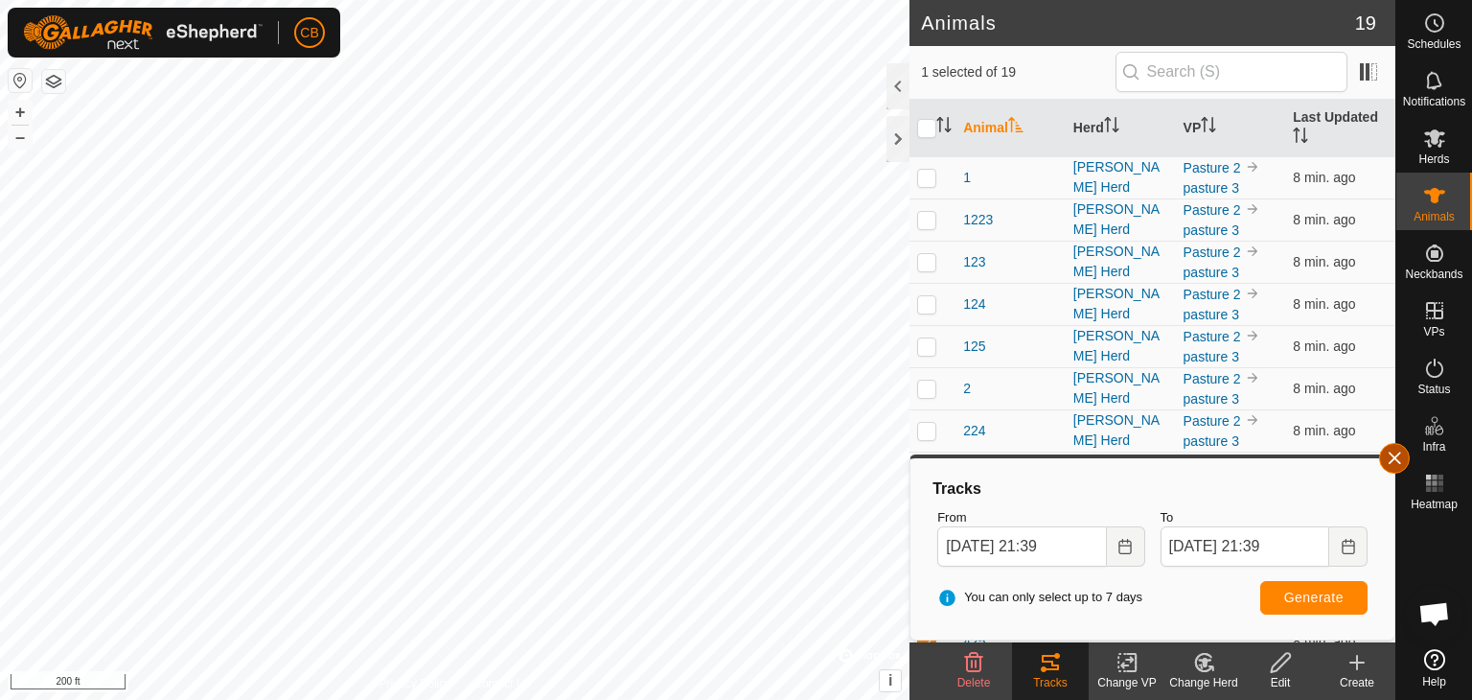
click at [1394, 464] on button "button" at bounding box center [1394, 458] width 31 height 31
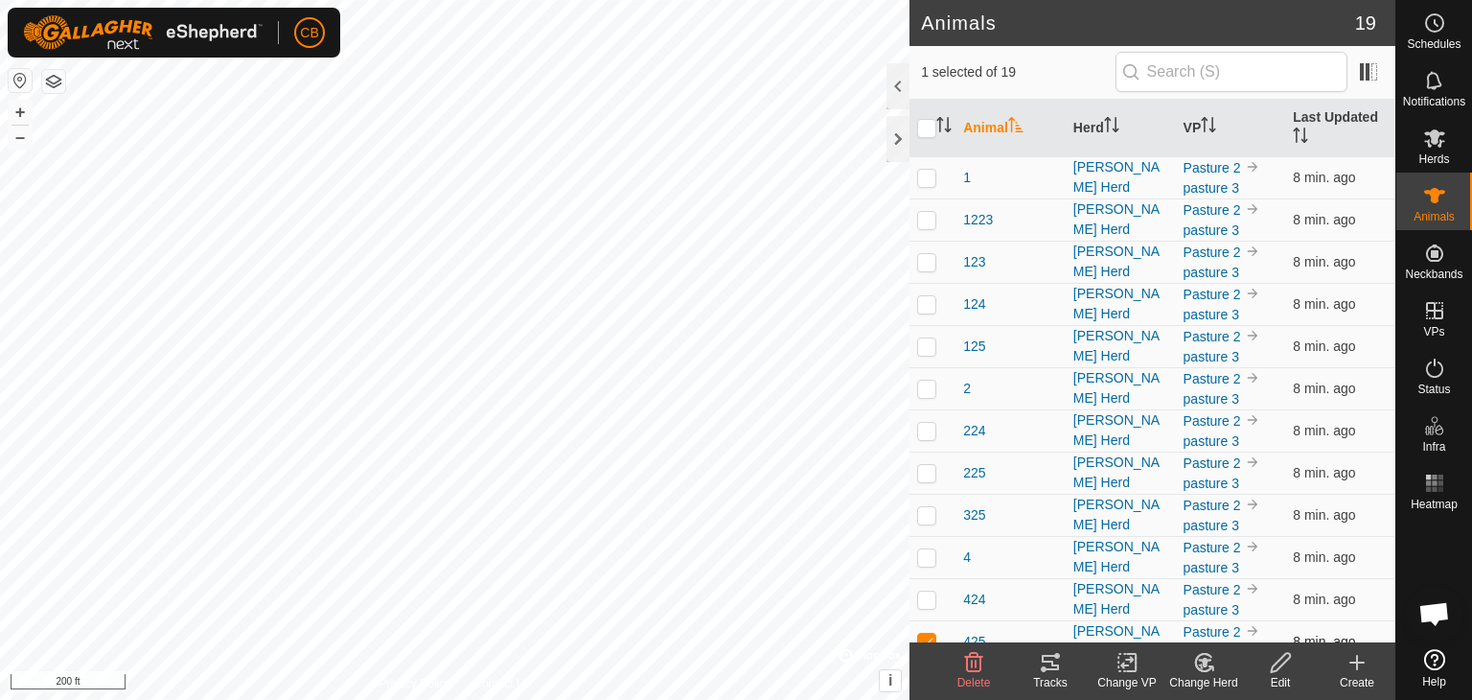
click at [927, 634] on p-checkbox at bounding box center [926, 641] width 19 height 15
checkbox input "false"
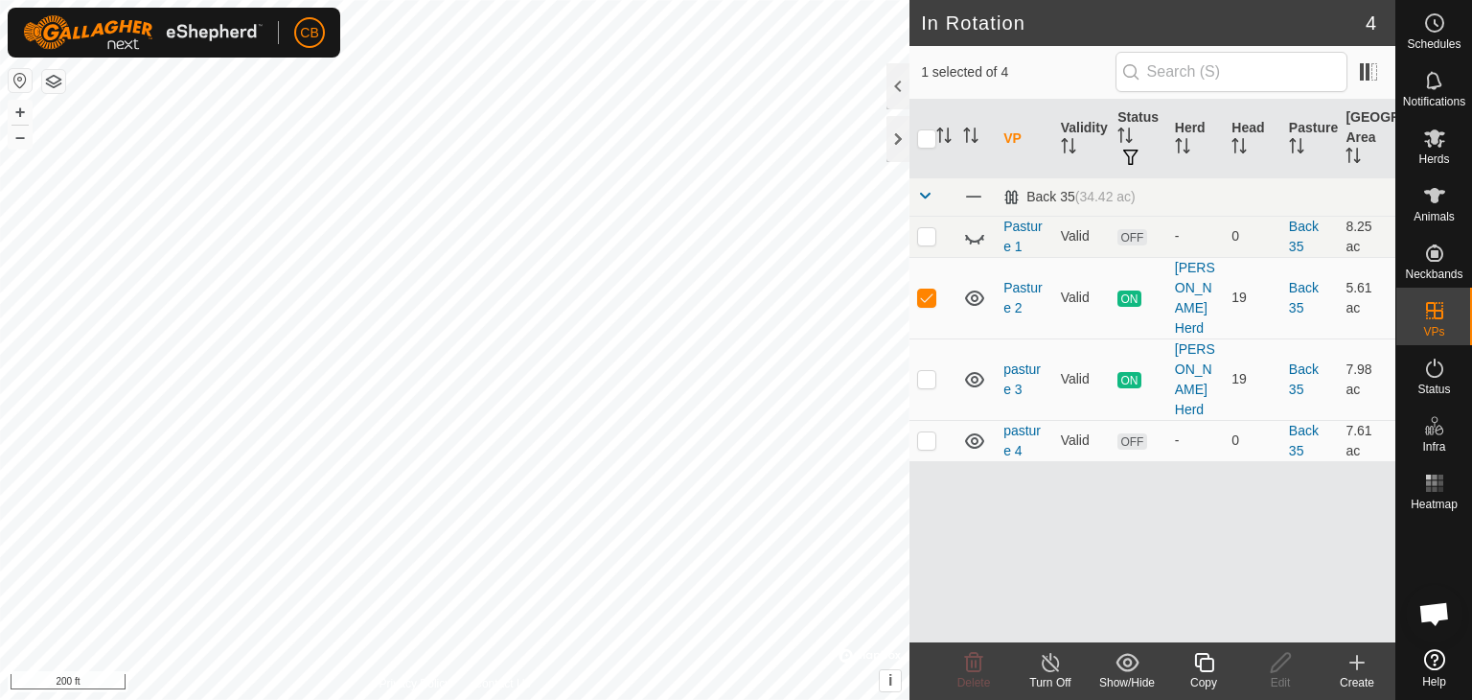
checkbox input "false"
checkbox input "true"
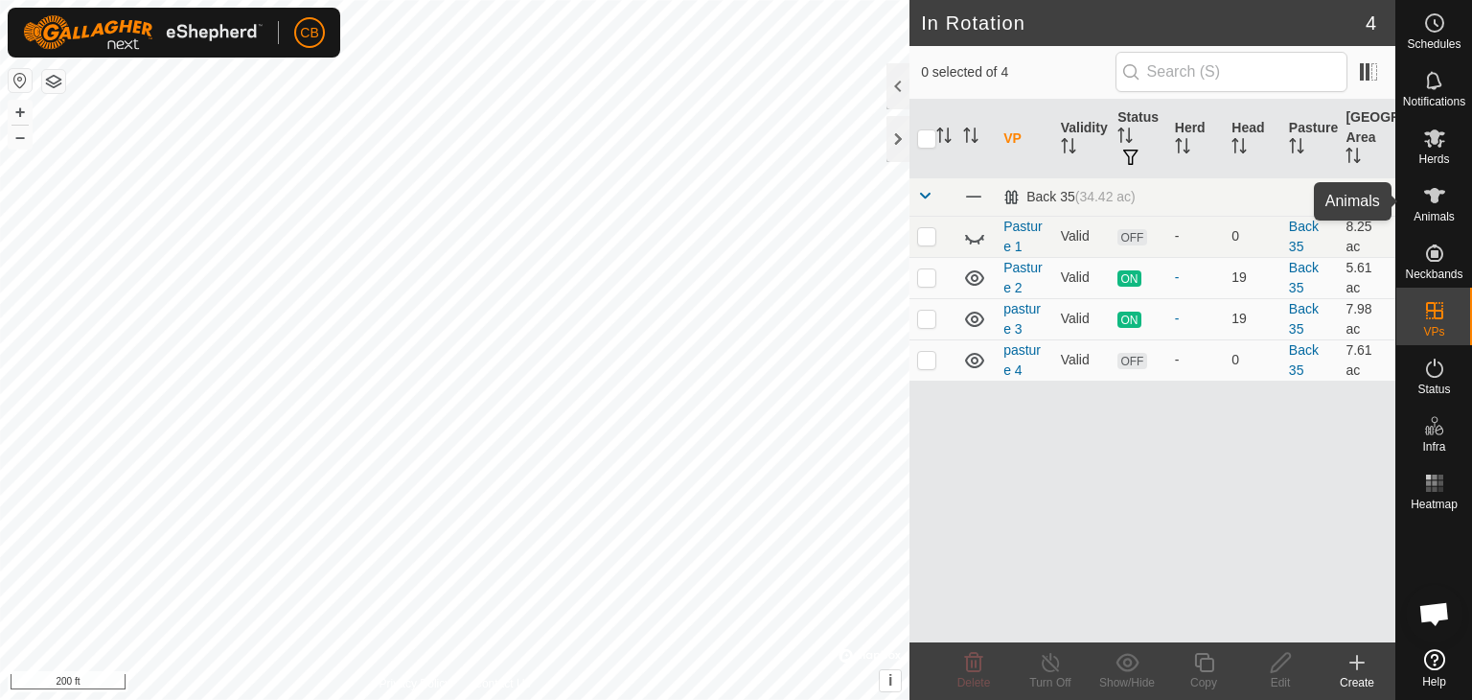
click at [1444, 196] on icon at bounding box center [1434, 195] width 23 height 23
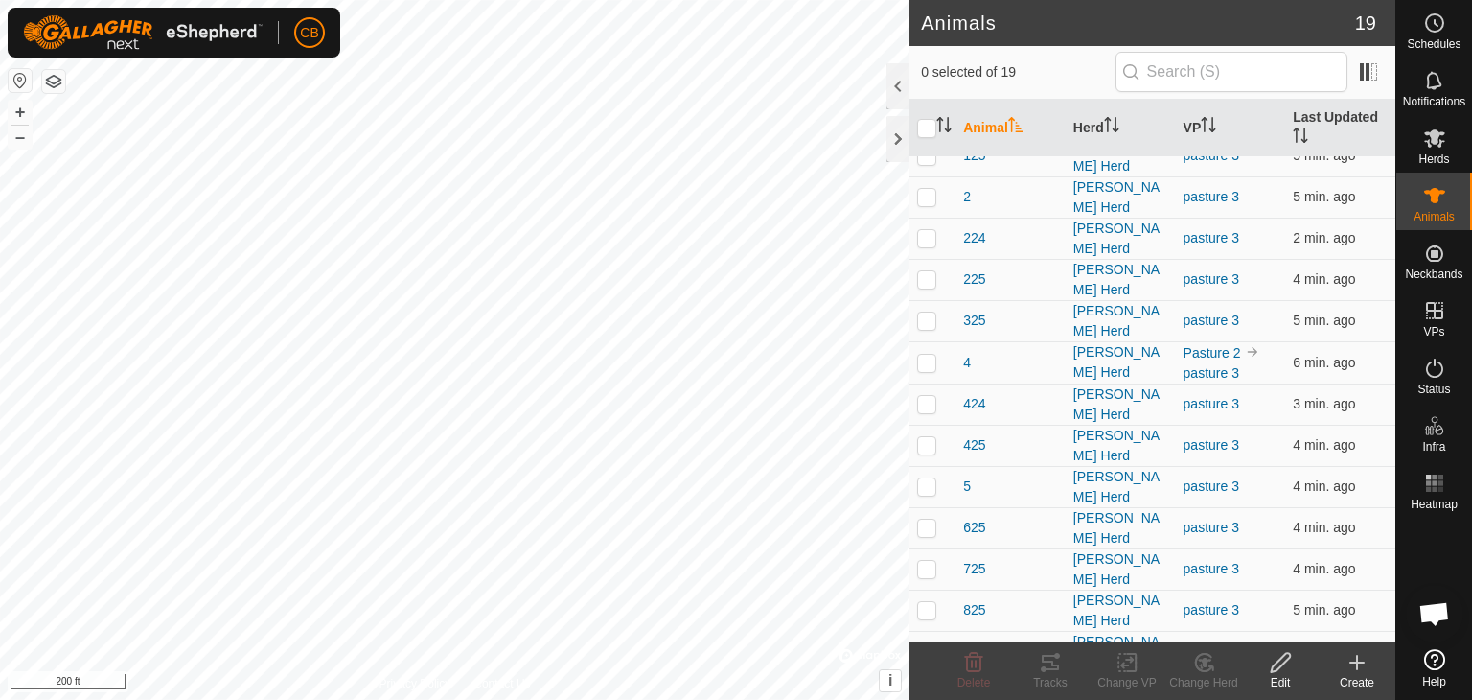
scroll to position [249, 0]
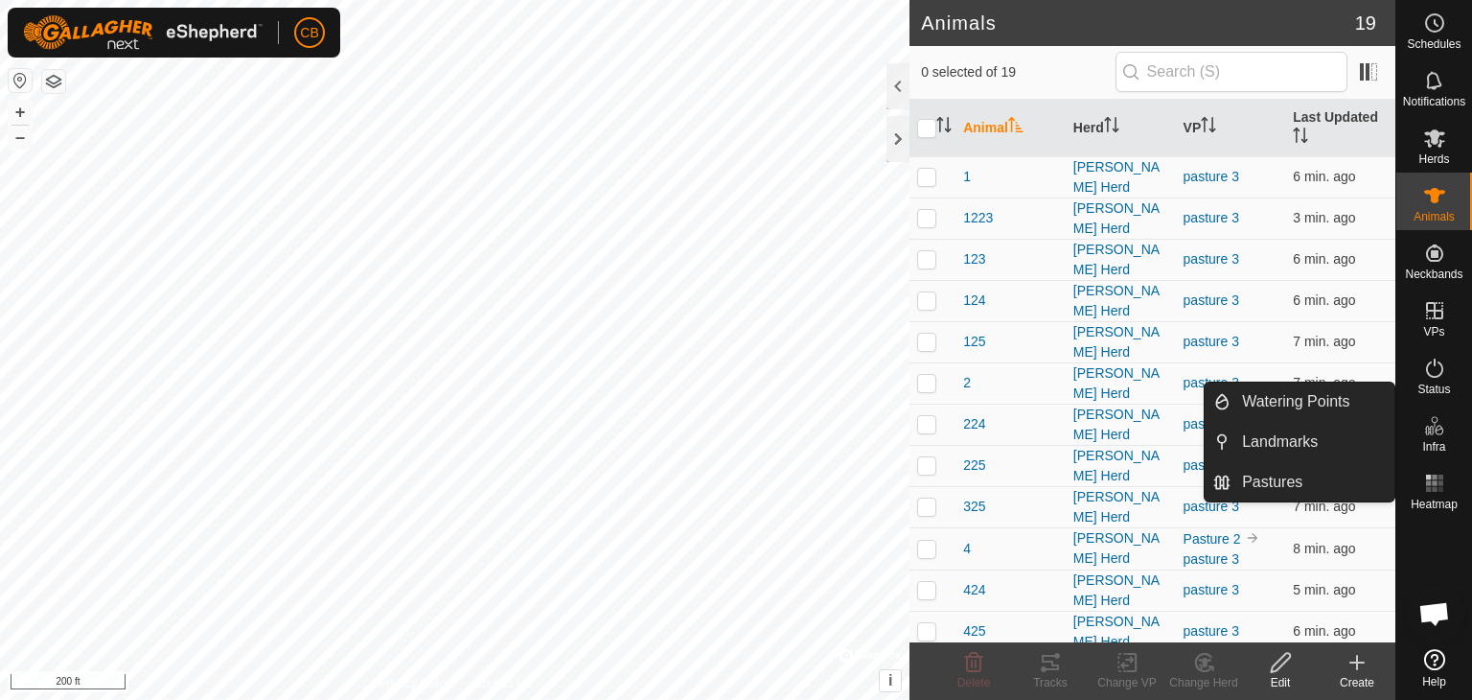
click at [1438, 432] on icon at bounding box center [1434, 425] width 23 height 23
click at [1327, 425] on link "Landmarks" at bounding box center [1313, 442] width 164 height 38
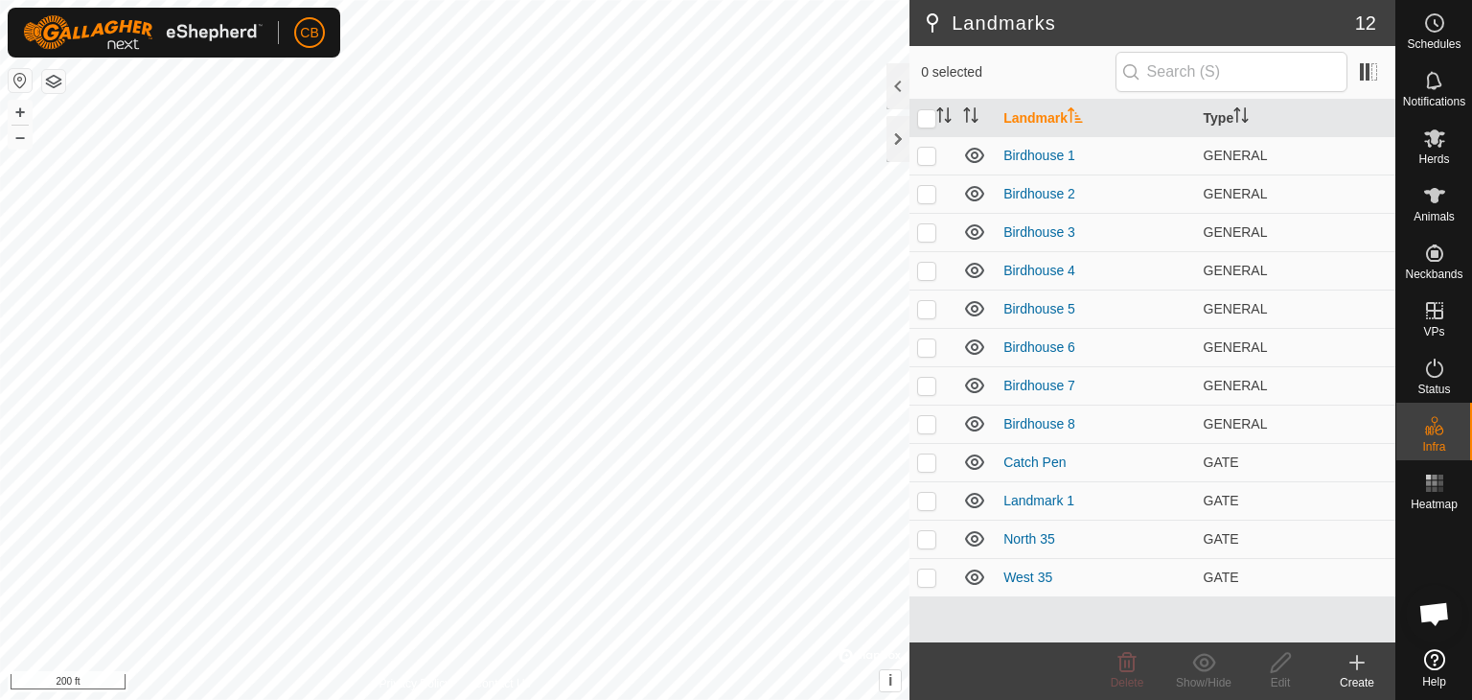
click at [1357, 670] on icon at bounding box center [1357, 662] width 23 height 23
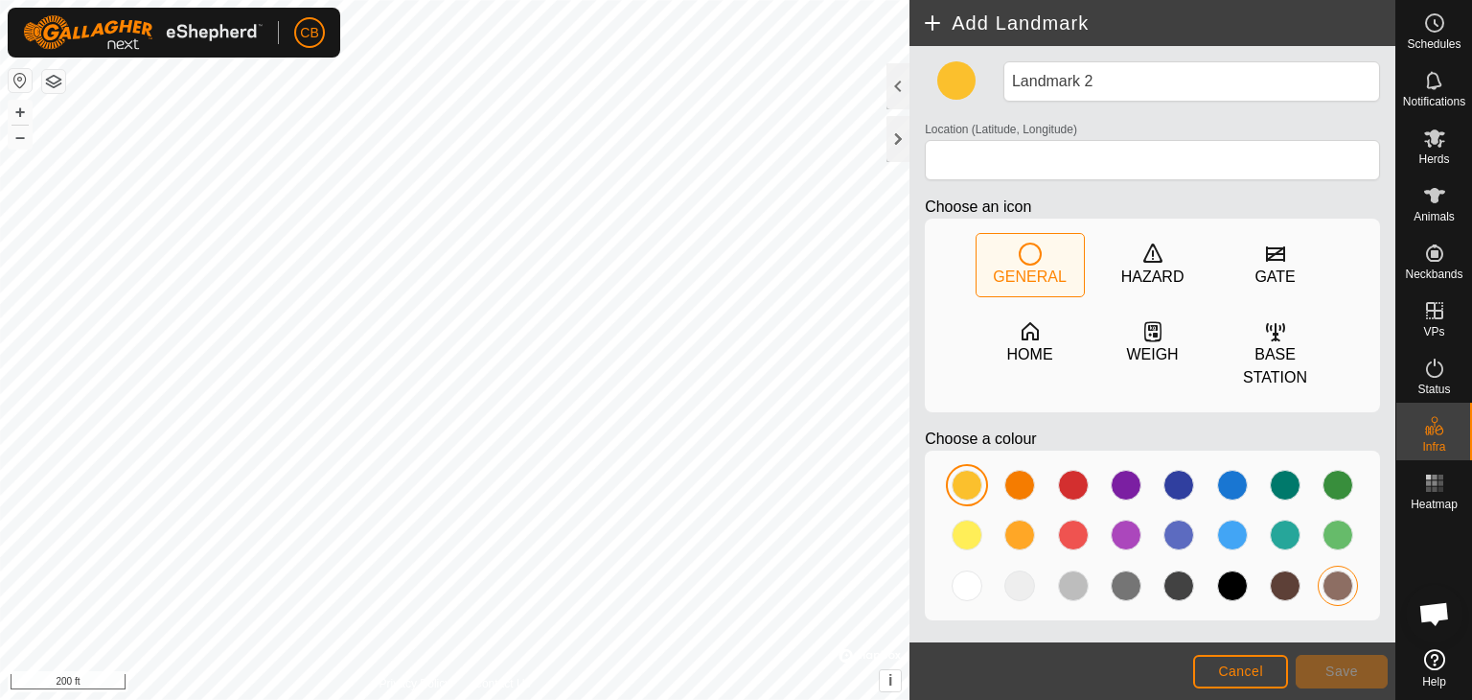
click at [1333, 570] on div at bounding box center [1338, 585] width 31 height 31
type input "40.112111, -84.699089"
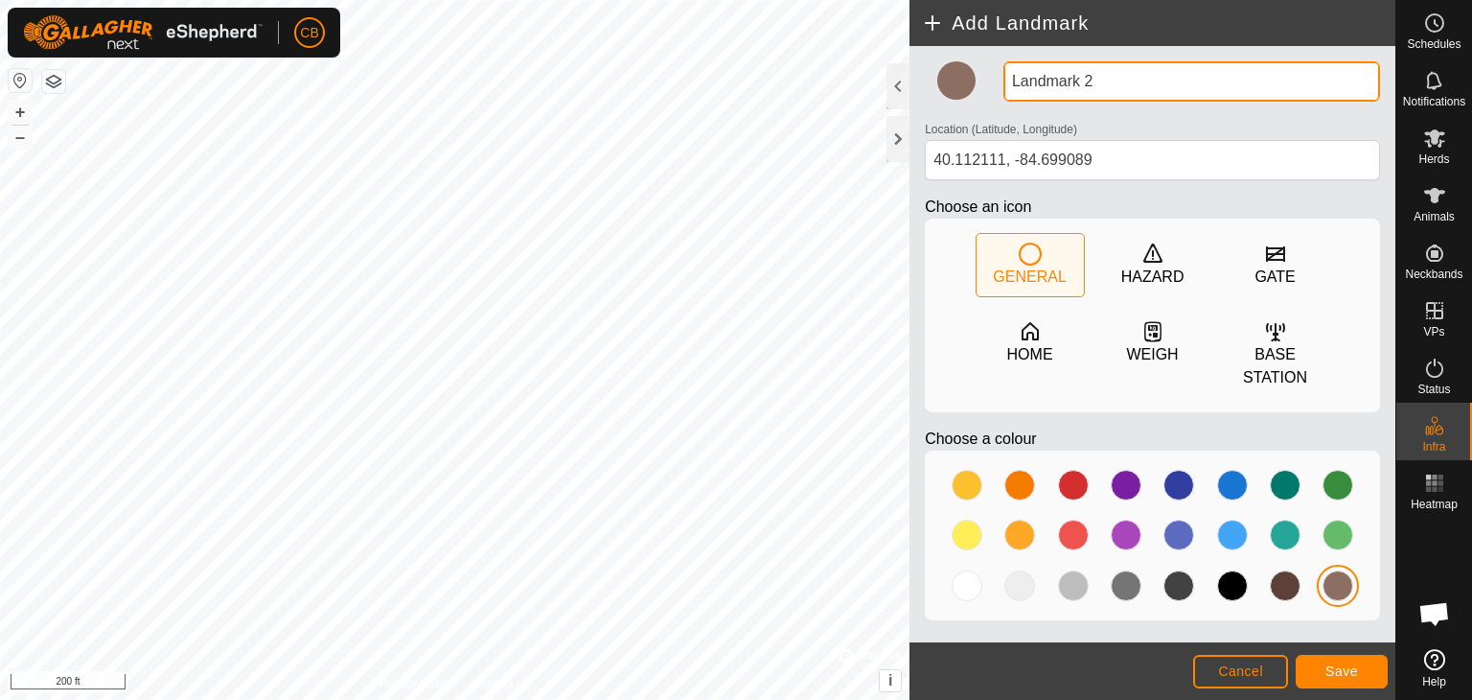
drag, startPoint x: 1103, startPoint y: 89, endPoint x: 932, endPoint y: 97, distance: 171.7
click at [932, 97] on div "Landmark 2 Location (Latitude, Longitude) 40.112111, -84.699089 Choose an icon …" at bounding box center [1152, 348] width 471 height 574
type input "Cabin"
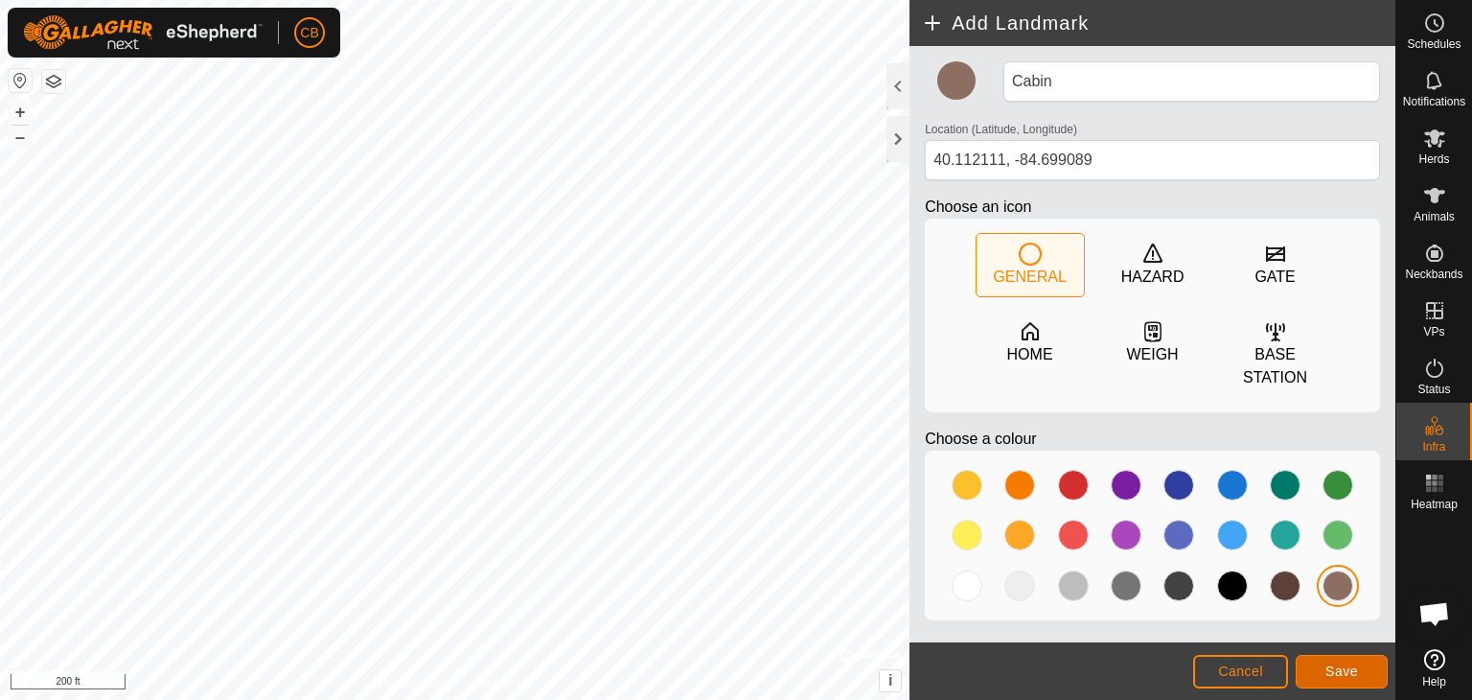
click at [1321, 673] on button "Save" at bounding box center [1342, 672] width 92 height 34
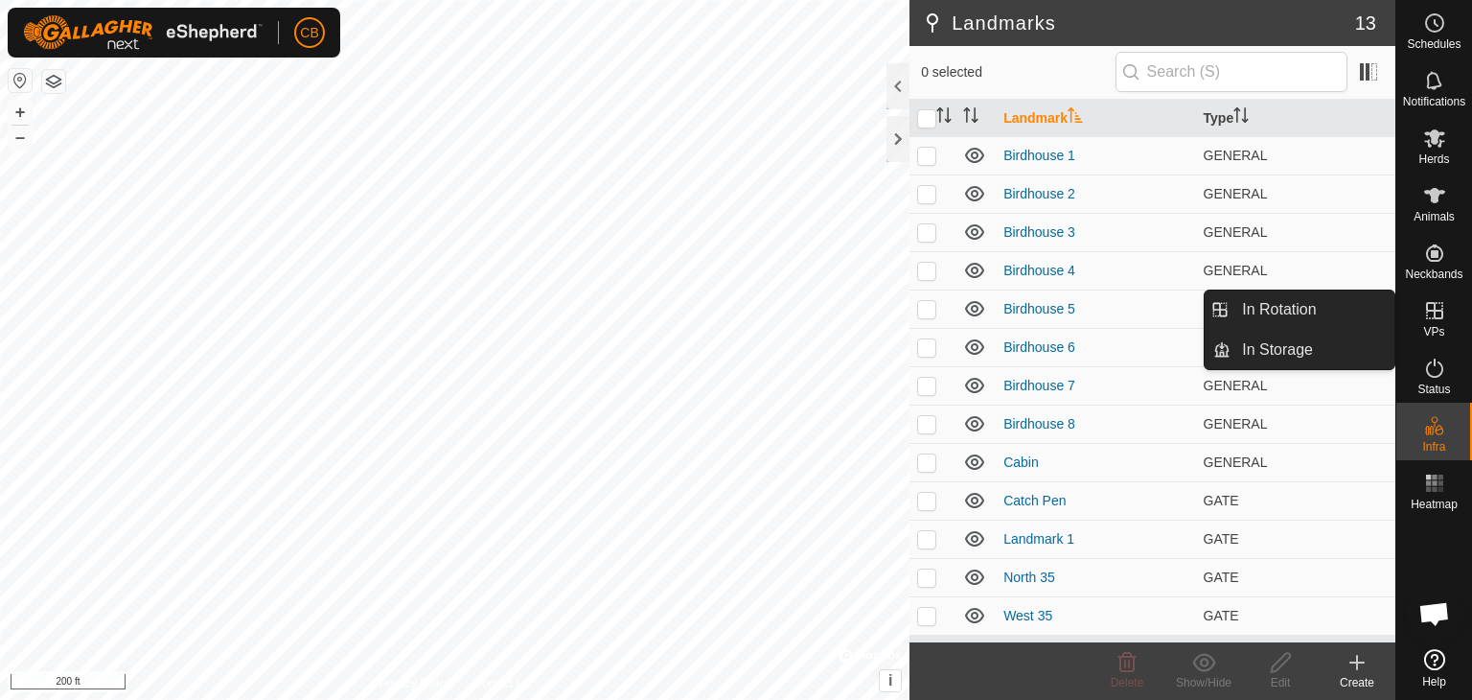
click at [1438, 315] on icon at bounding box center [1434, 310] width 23 height 23
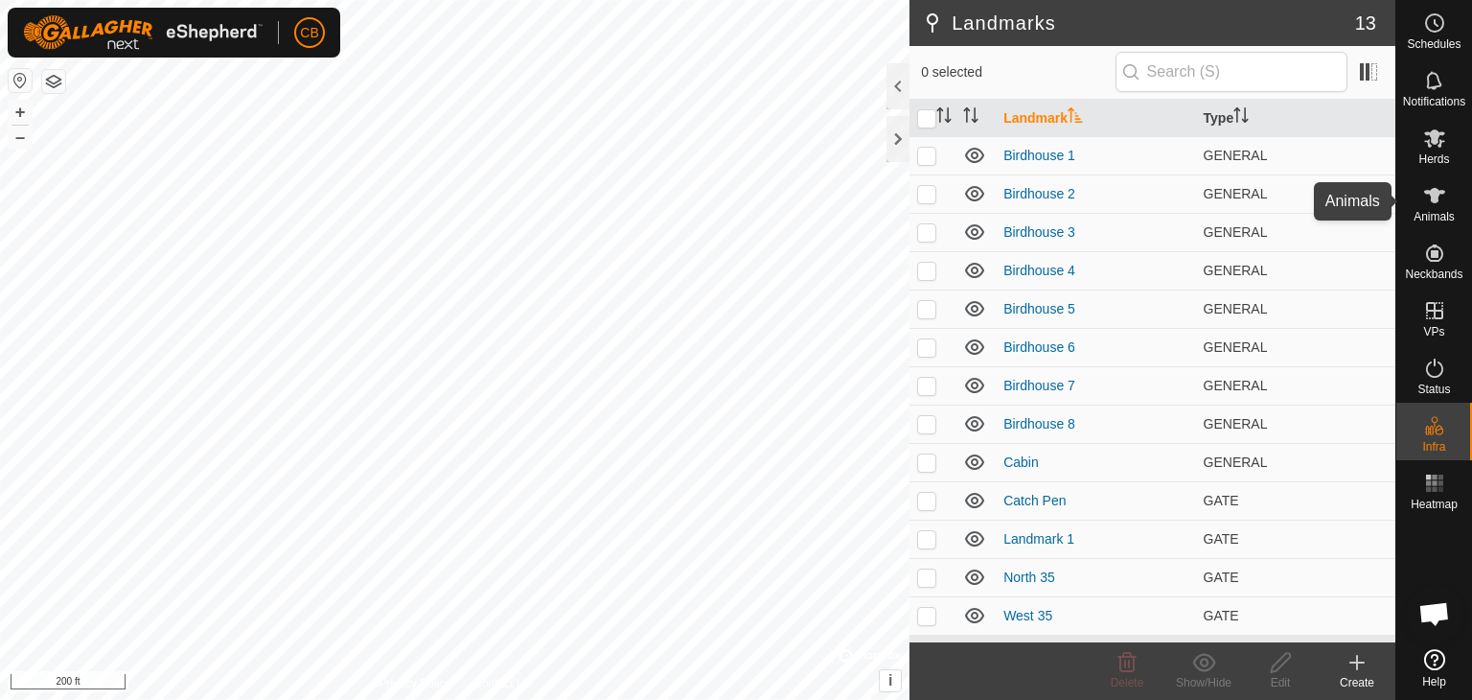
click at [1437, 211] on span "Animals" at bounding box center [1434, 217] width 41 height 12
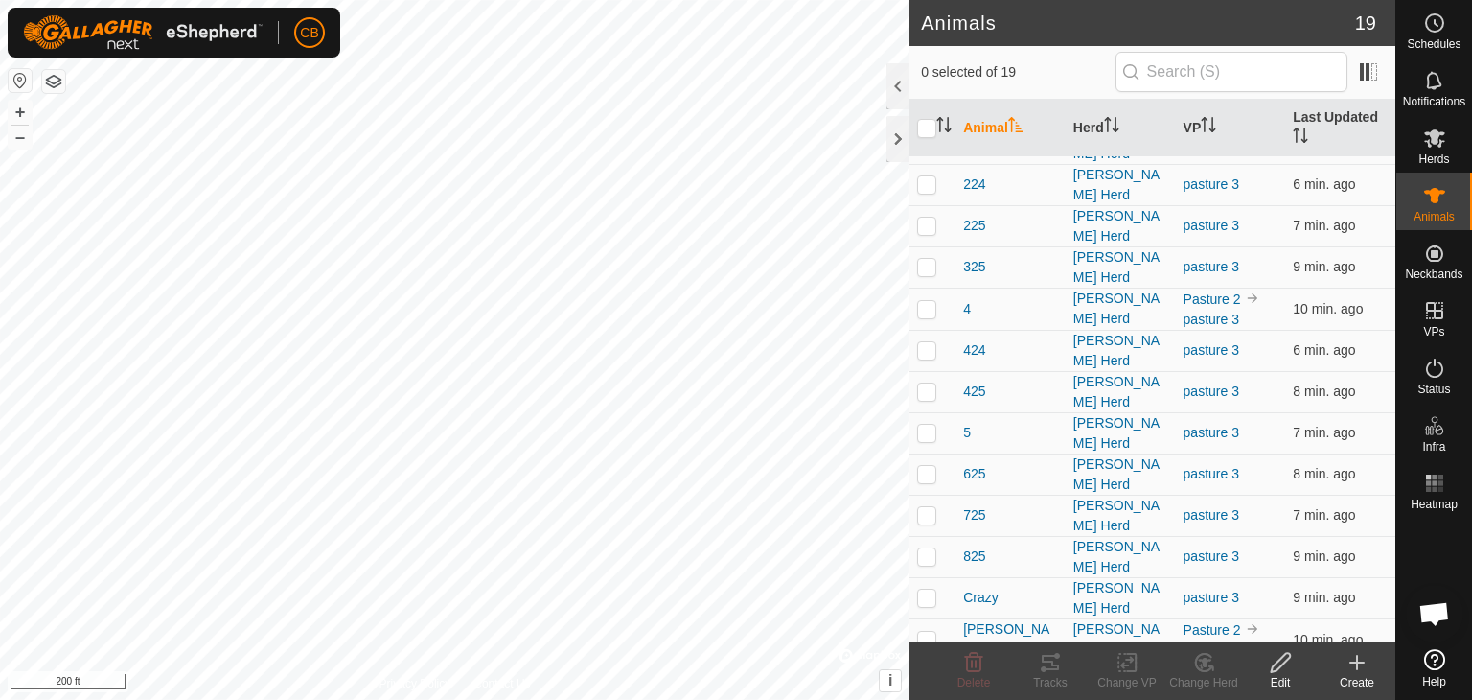
scroll to position [249, 0]
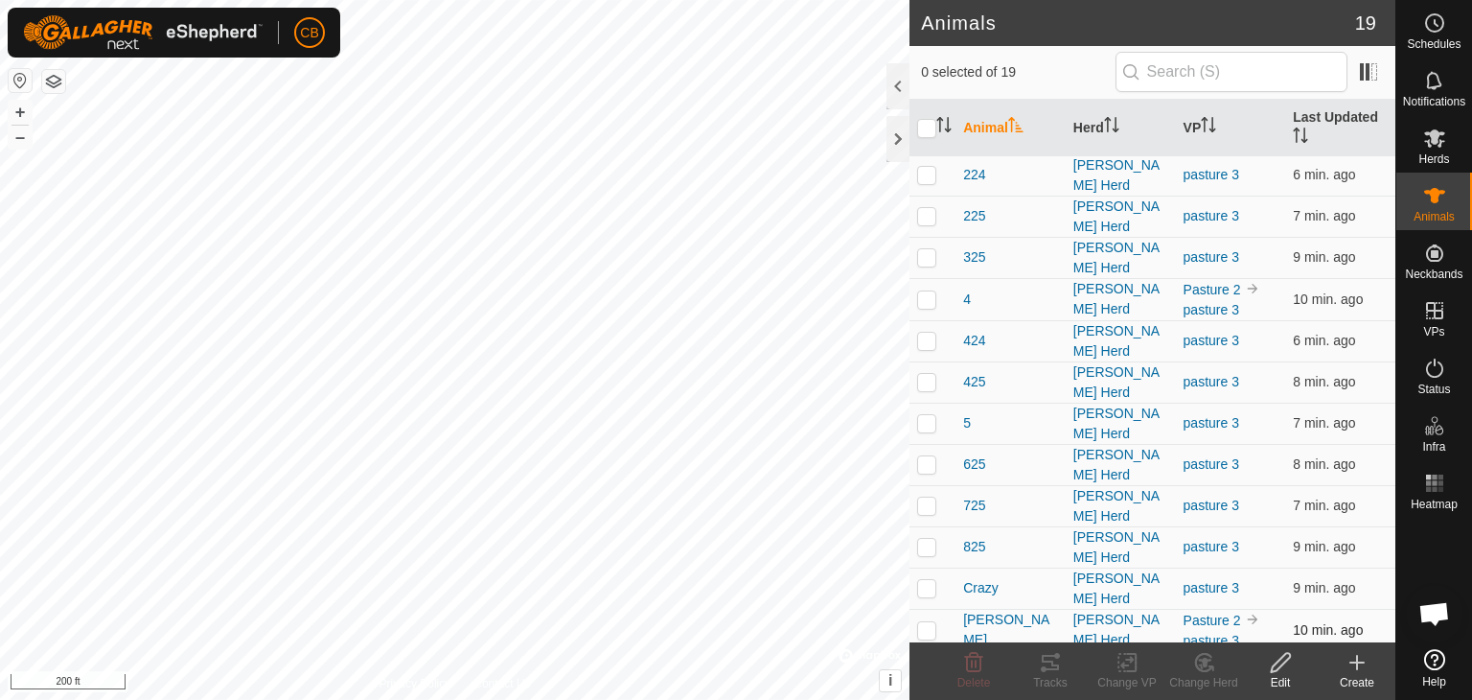
click at [924, 622] on p-checkbox at bounding box center [926, 629] width 19 height 15
click at [1061, 667] on icon at bounding box center [1050, 662] width 23 height 23
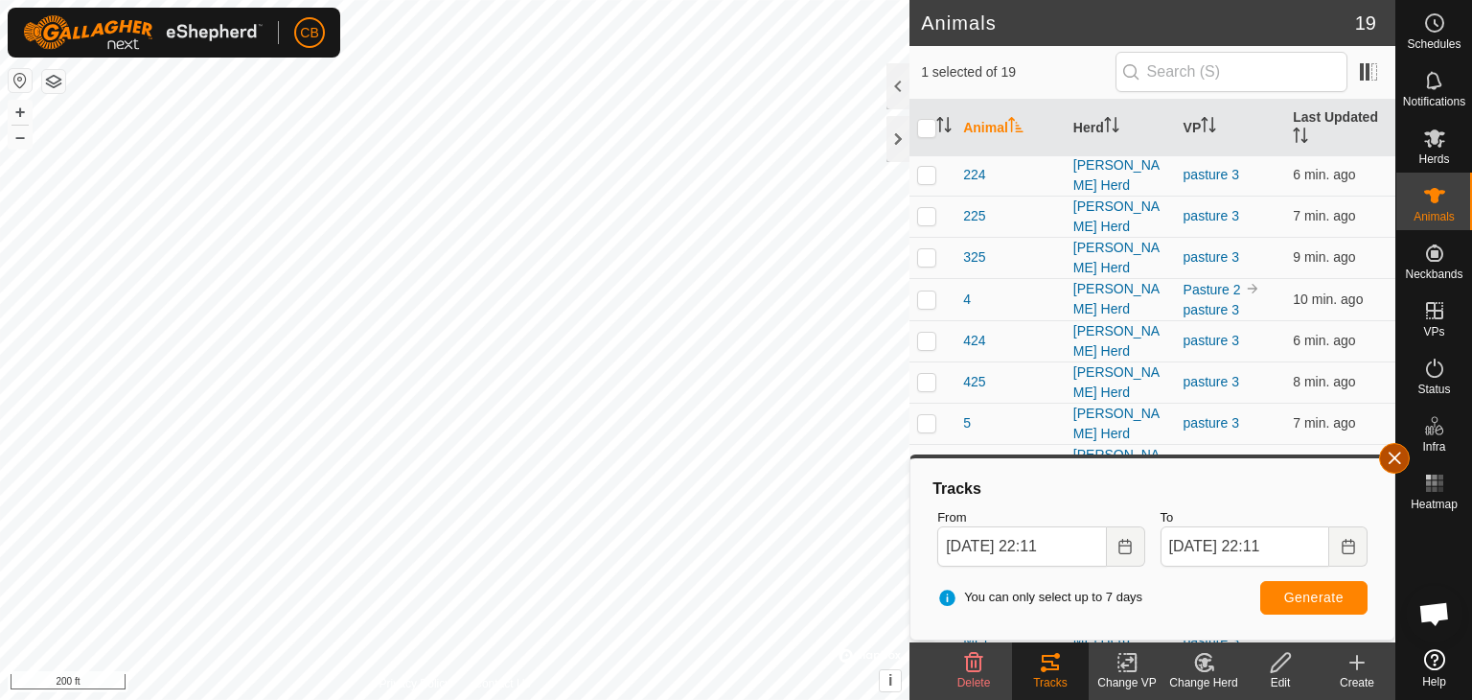
click at [1390, 456] on button "button" at bounding box center [1394, 458] width 31 height 31
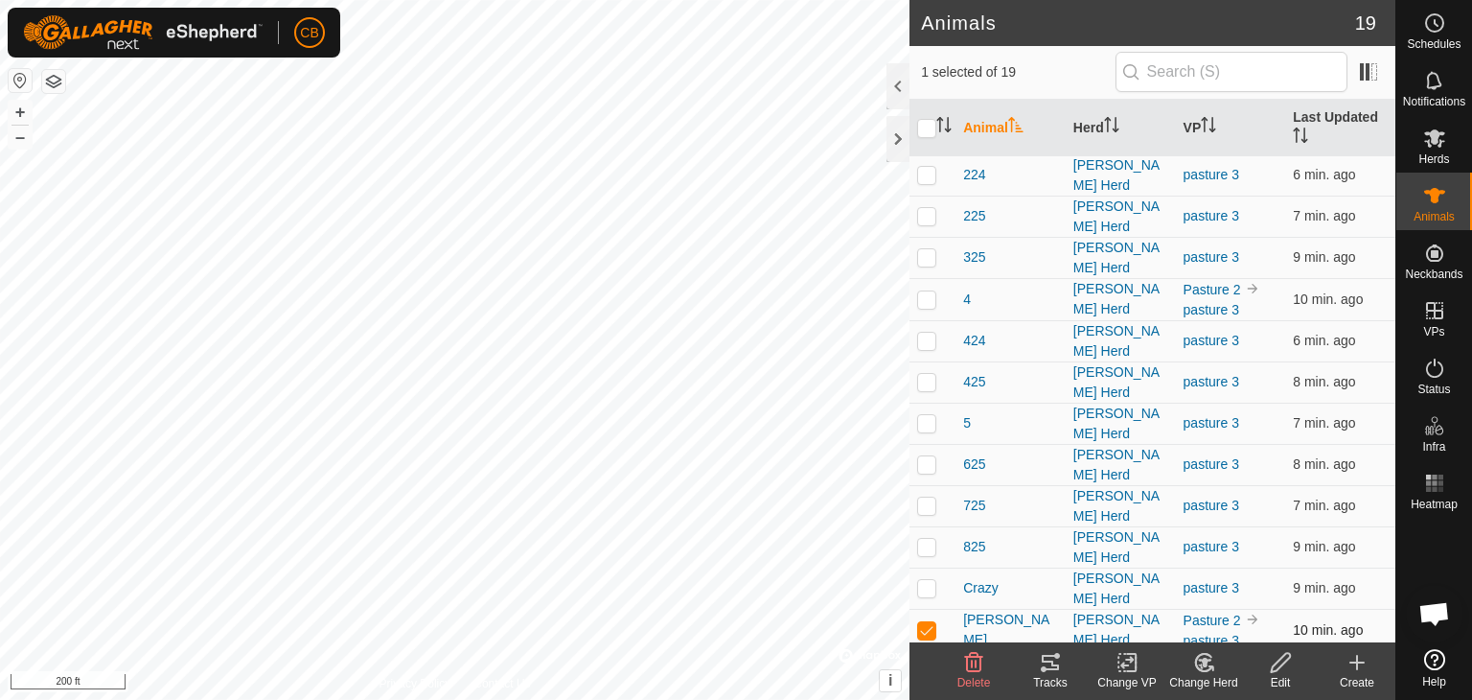
click at [928, 622] on p-checkbox at bounding box center [926, 629] width 19 height 15
checkbox input "false"
